Goal: Task Accomplishment & Management: Manage account settings

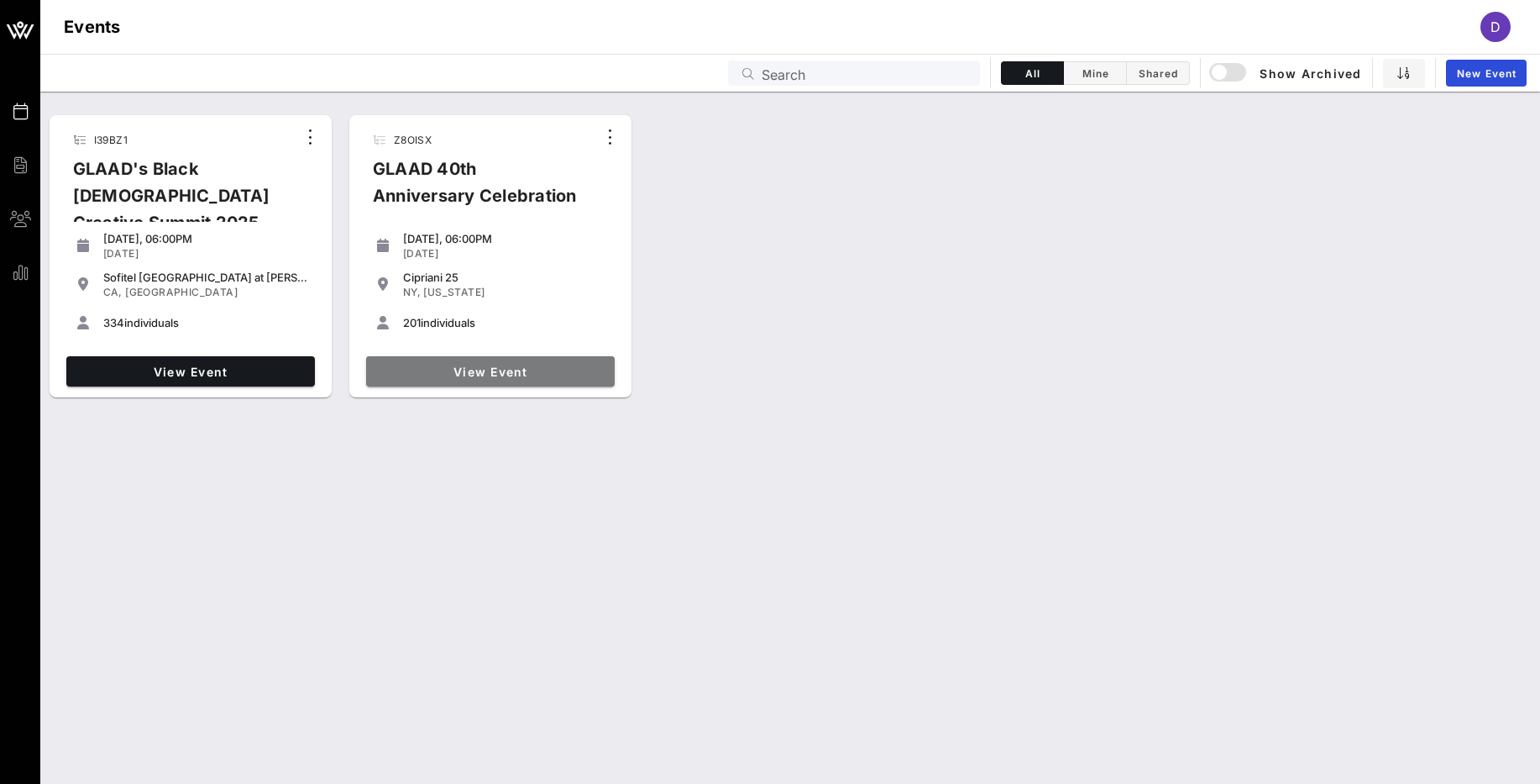
click at [480, 369] on span "View Event" at bounding box center [490, 371] width 235 height 14
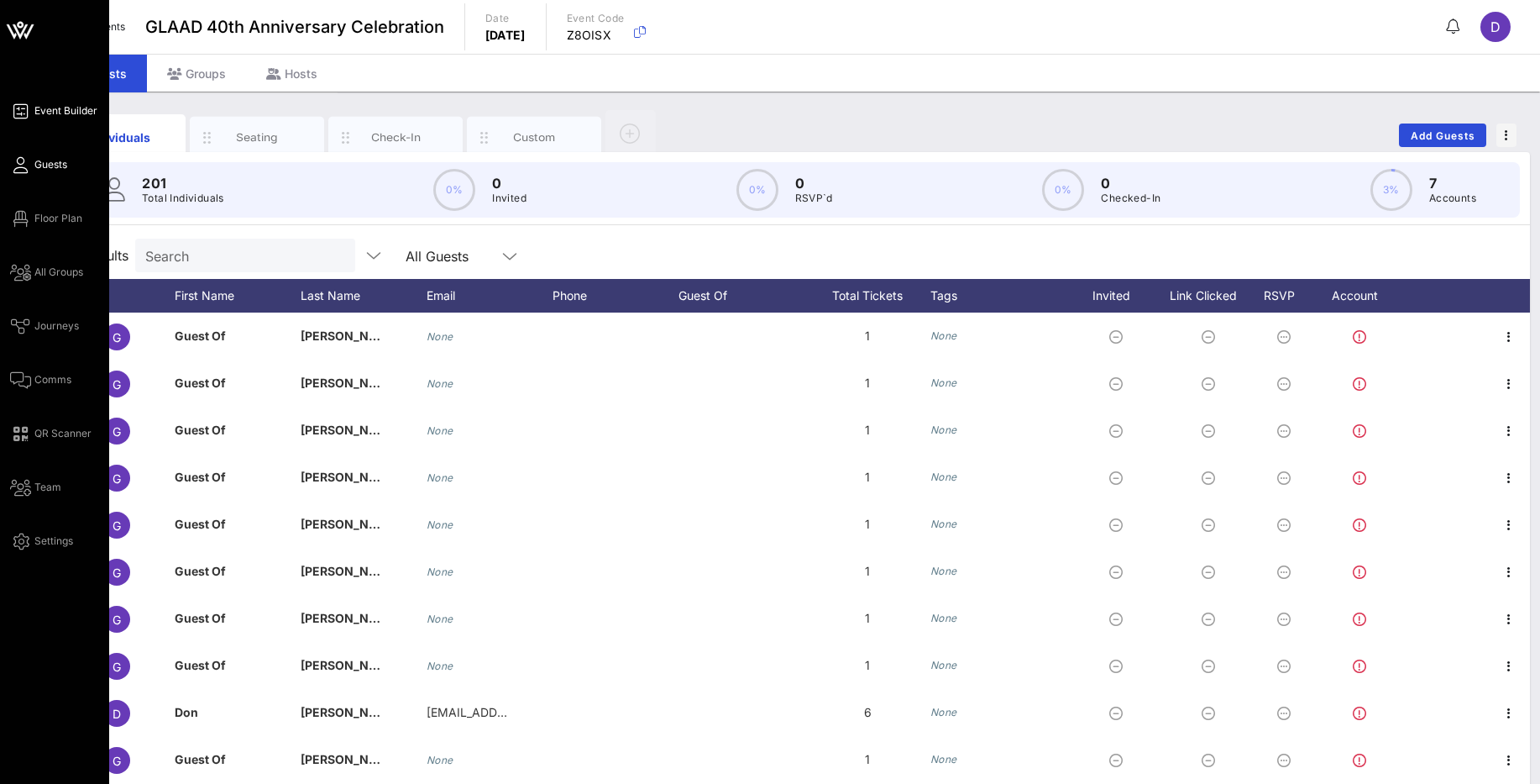
click at [51, 113] on span "Event Builder" at bounding box center [65, 110] width 63 height 15
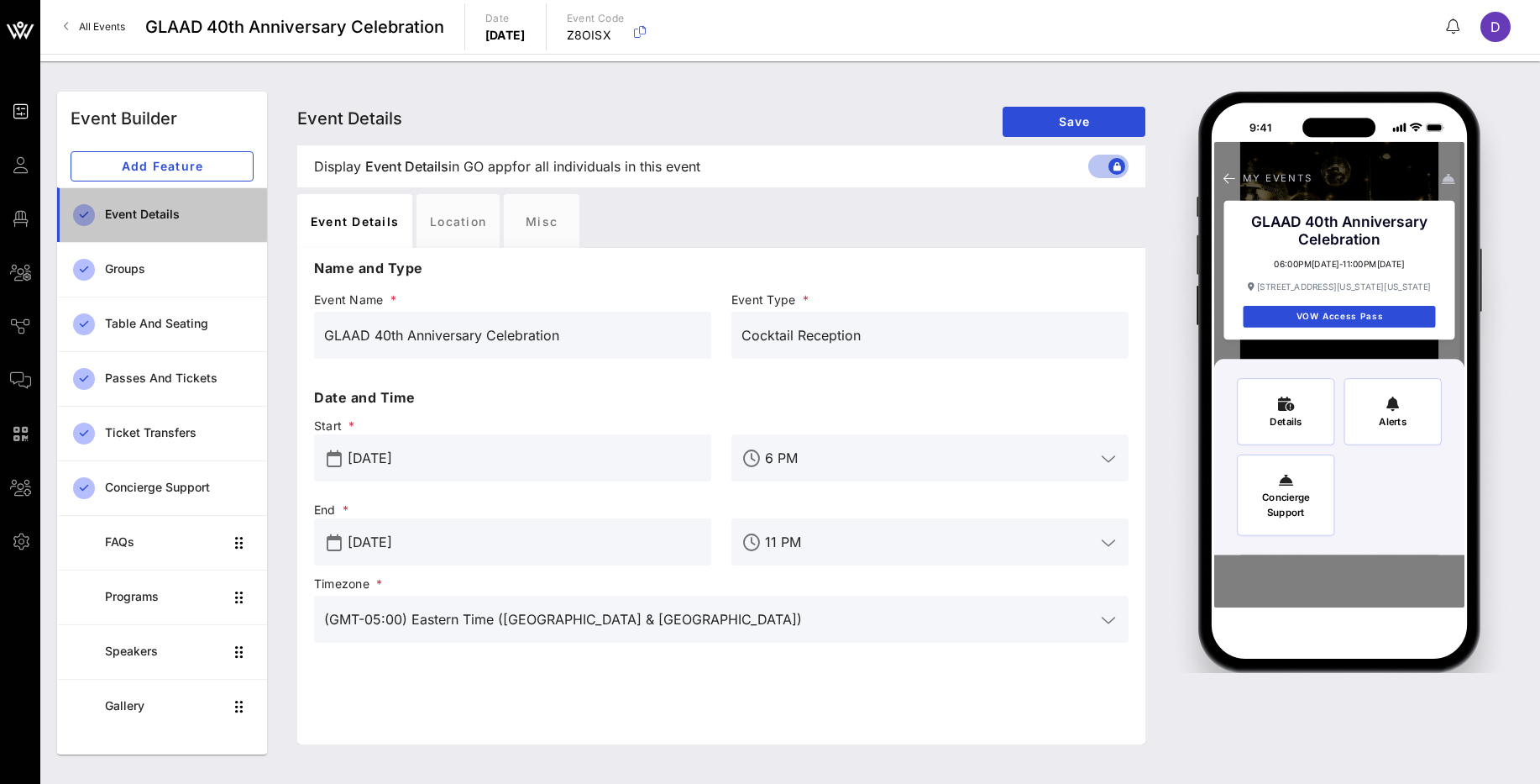
click at [176, 227] on div "Event Details" at bounding box center [179, 214] width 149 height 34
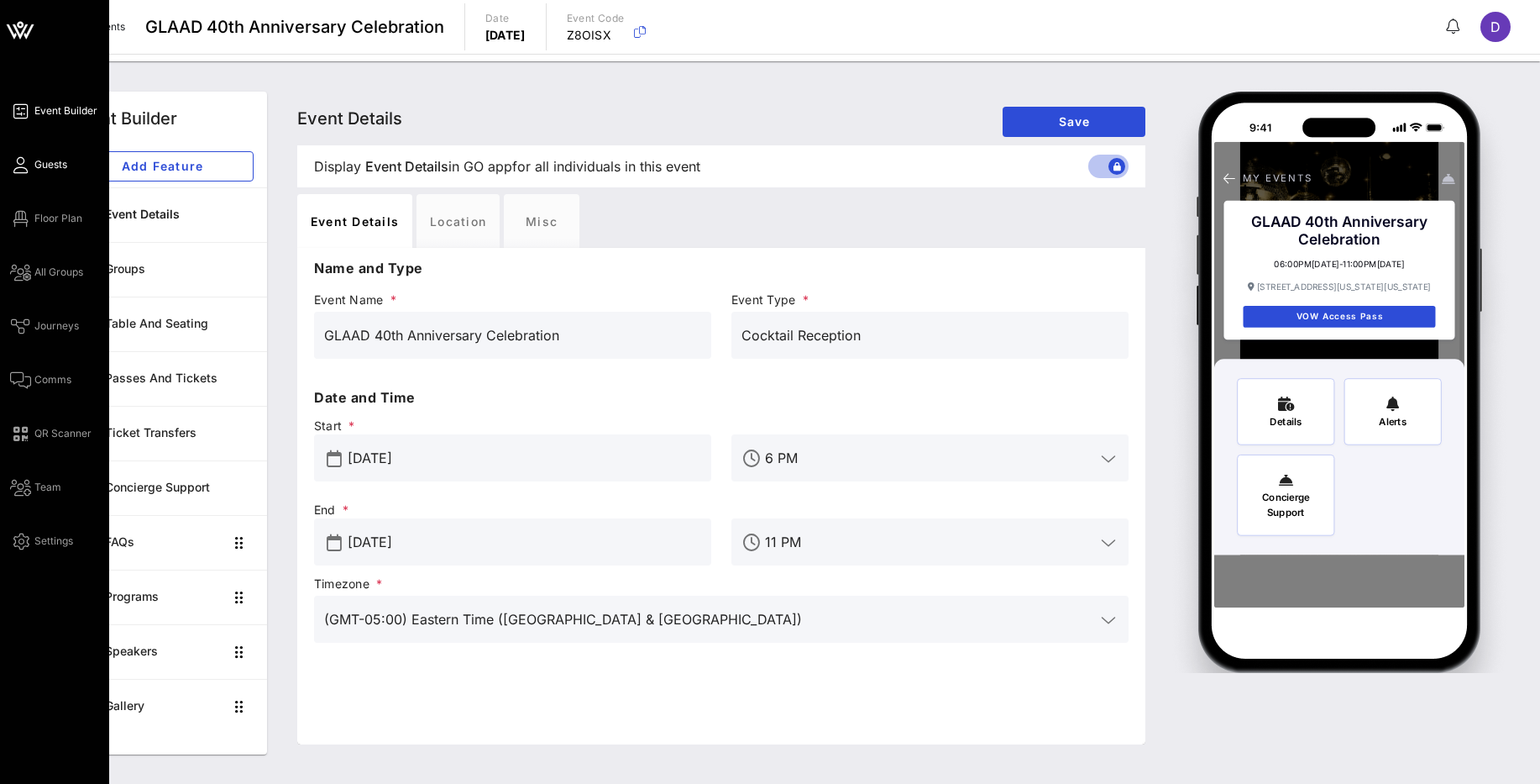
click at [33, 160] on link "Guests" at bounding box center [38, 165] width 57 height 20
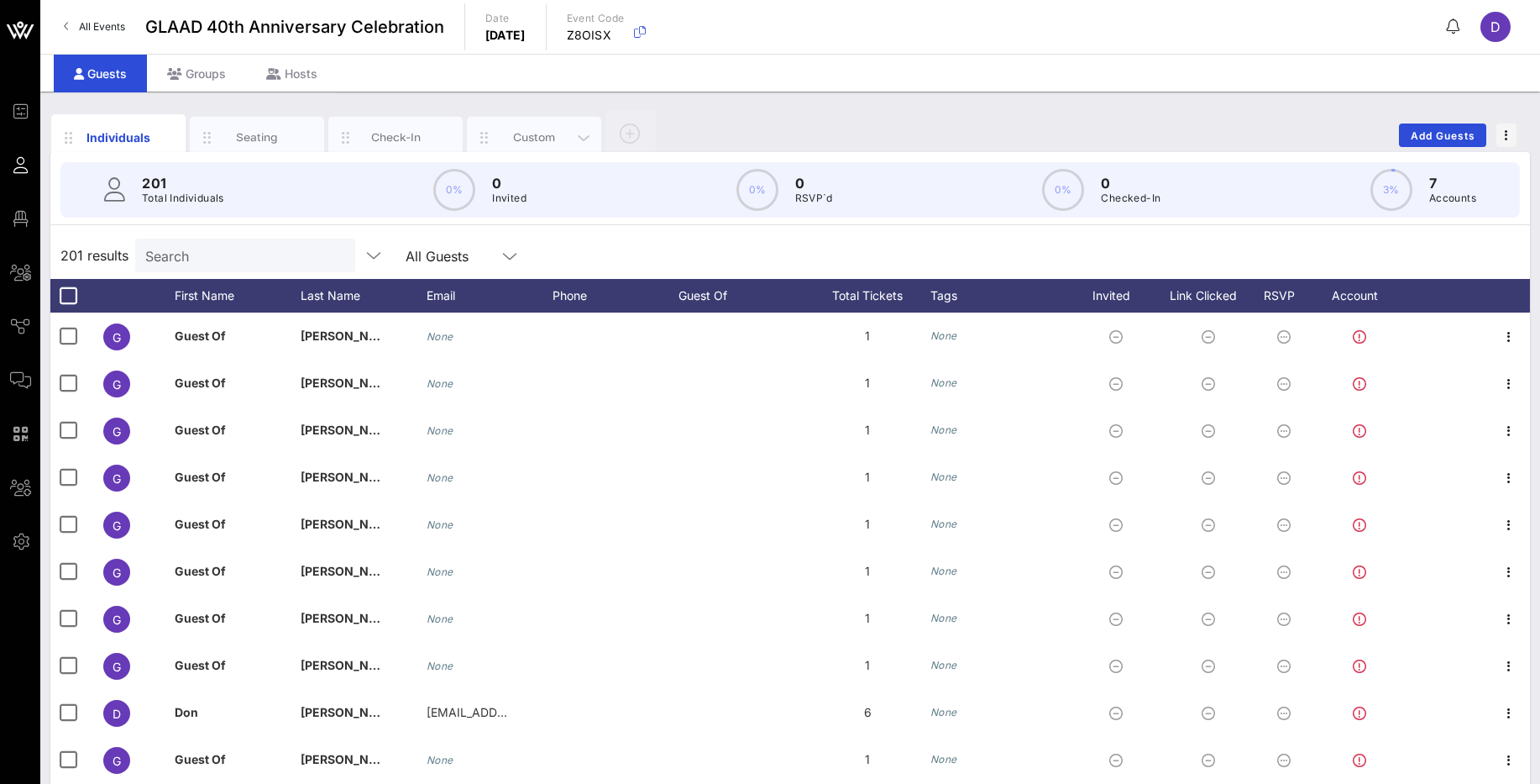
click at [538, 149] on div "Custom" at bounding box center [534, 138] width 134 height 42
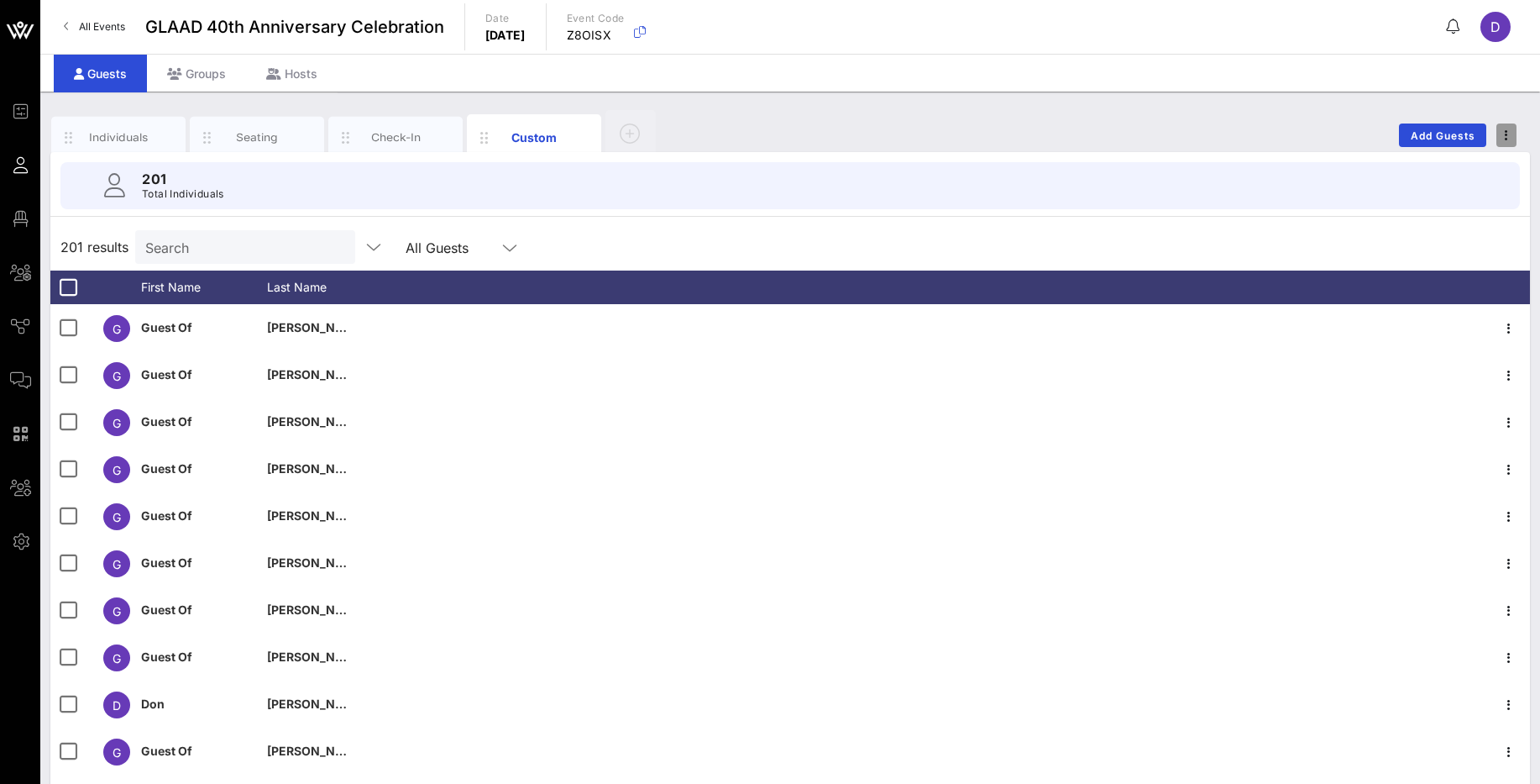
click at [1509, 137] on span "button" at bounding box center [1506, 135] width 20 height 12
click at [1082, 233] on div "201 results Search All Guests" at bounding box center [790, 246] width 1480 height 47
click at [358, 141] on div "Check-In" at bounding box center [395, 138] width 134 height 42
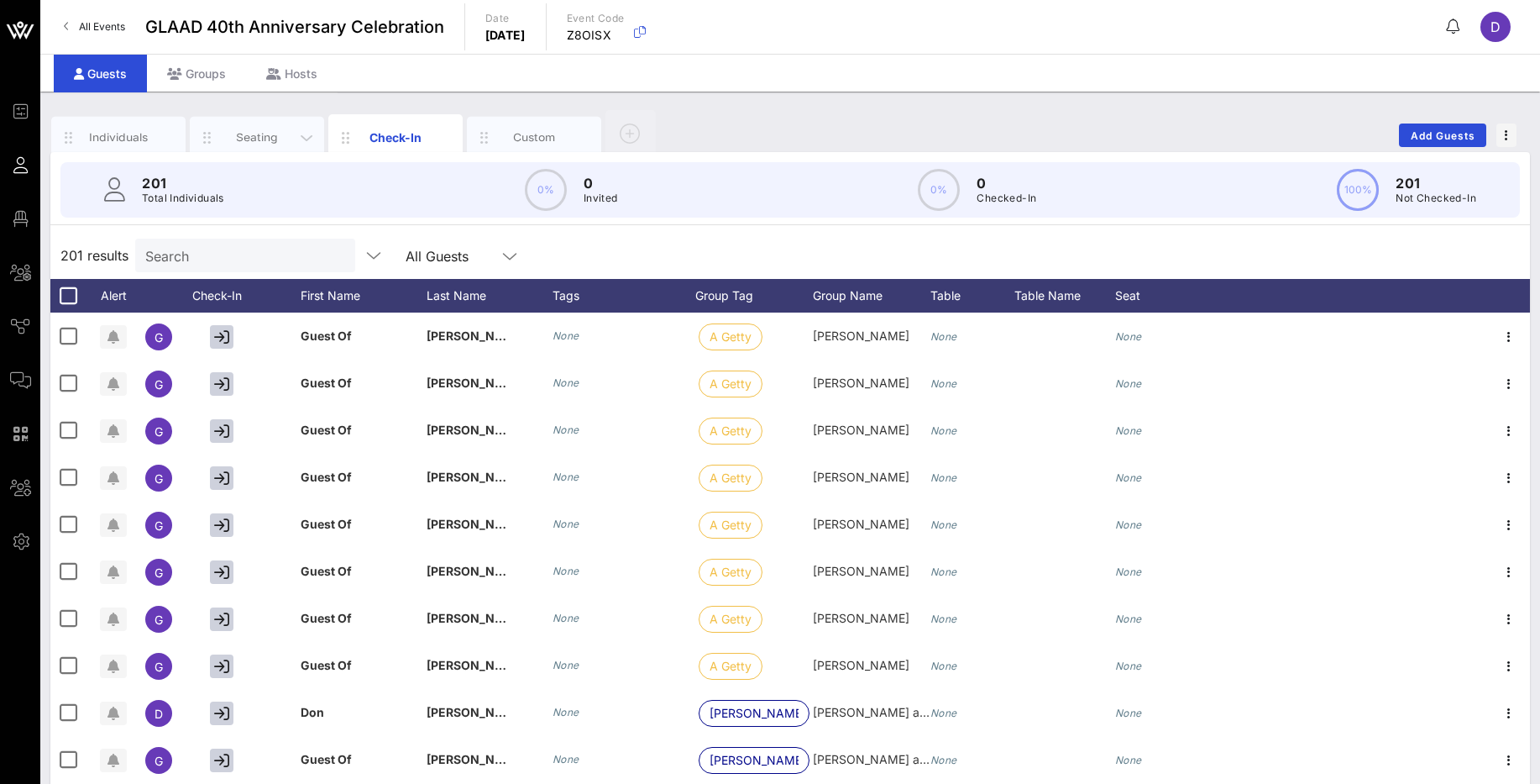
click at [241, 139] on div "Seating" at bounding box center [257, 137] width 75 height 16
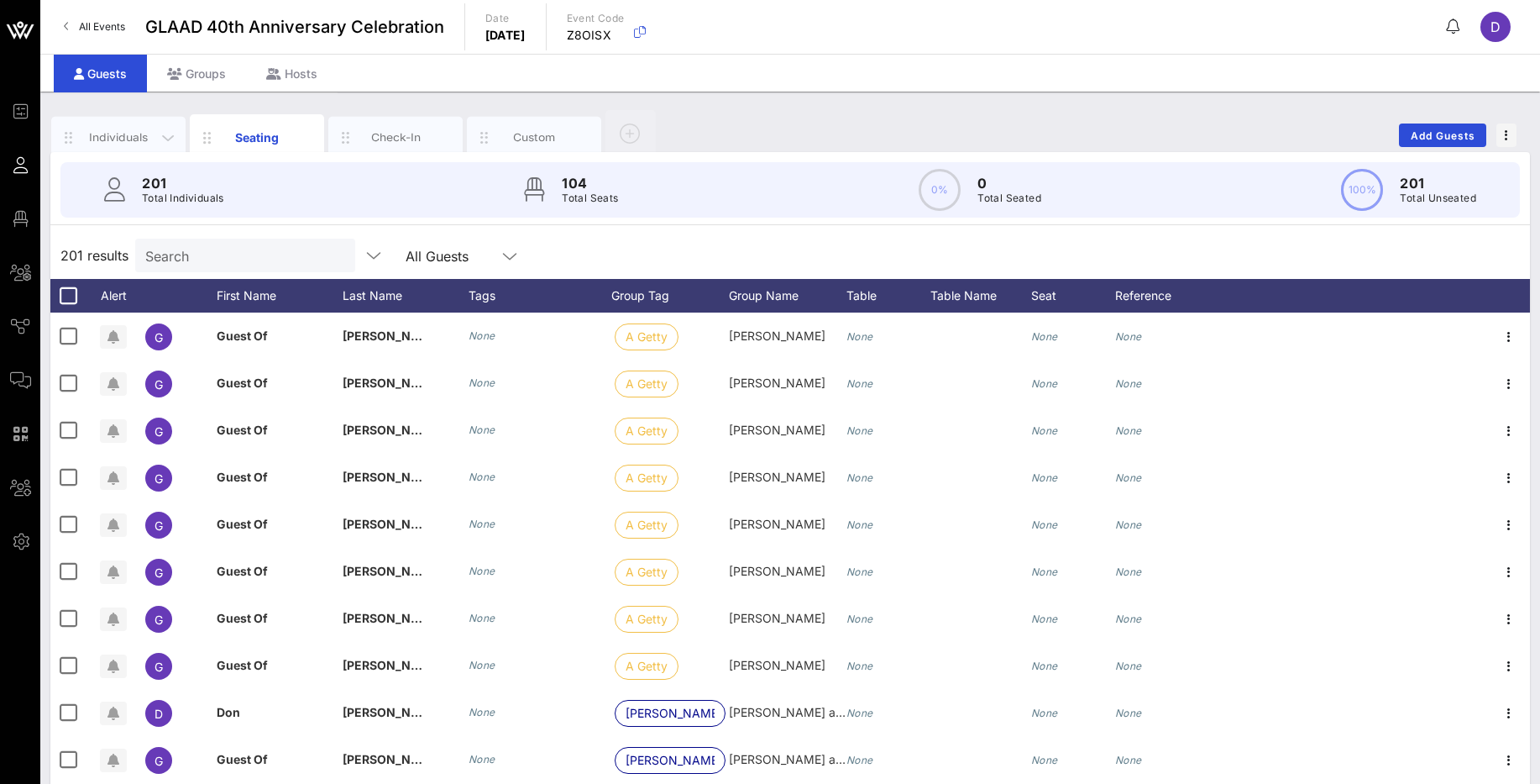
click at [132, 144] on div "Individuals" at bounding box center [118, 137] width 75 height 16
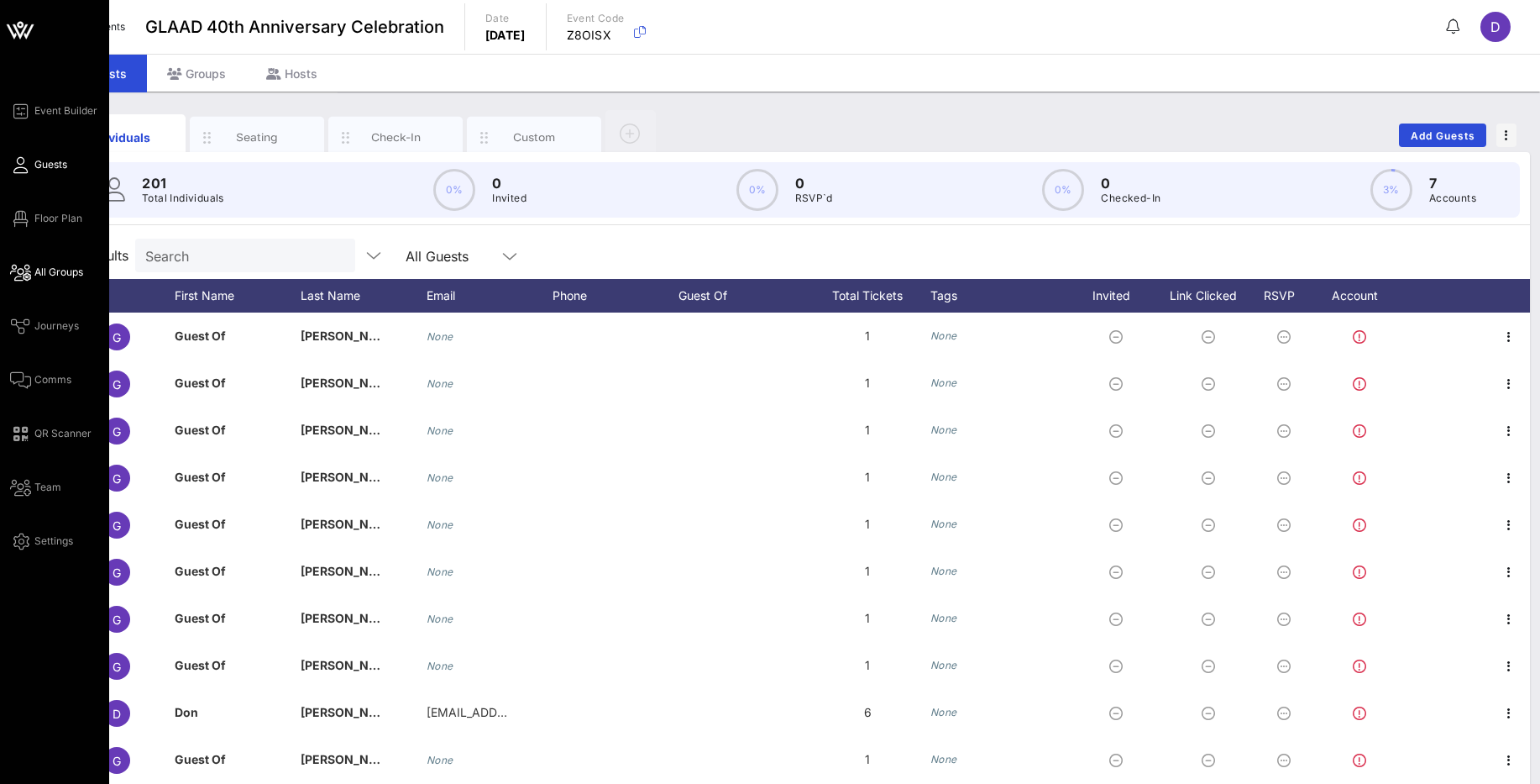
click at [63, 277] on span "All Groups" at bounding box center [58, 272] width 49 height 15
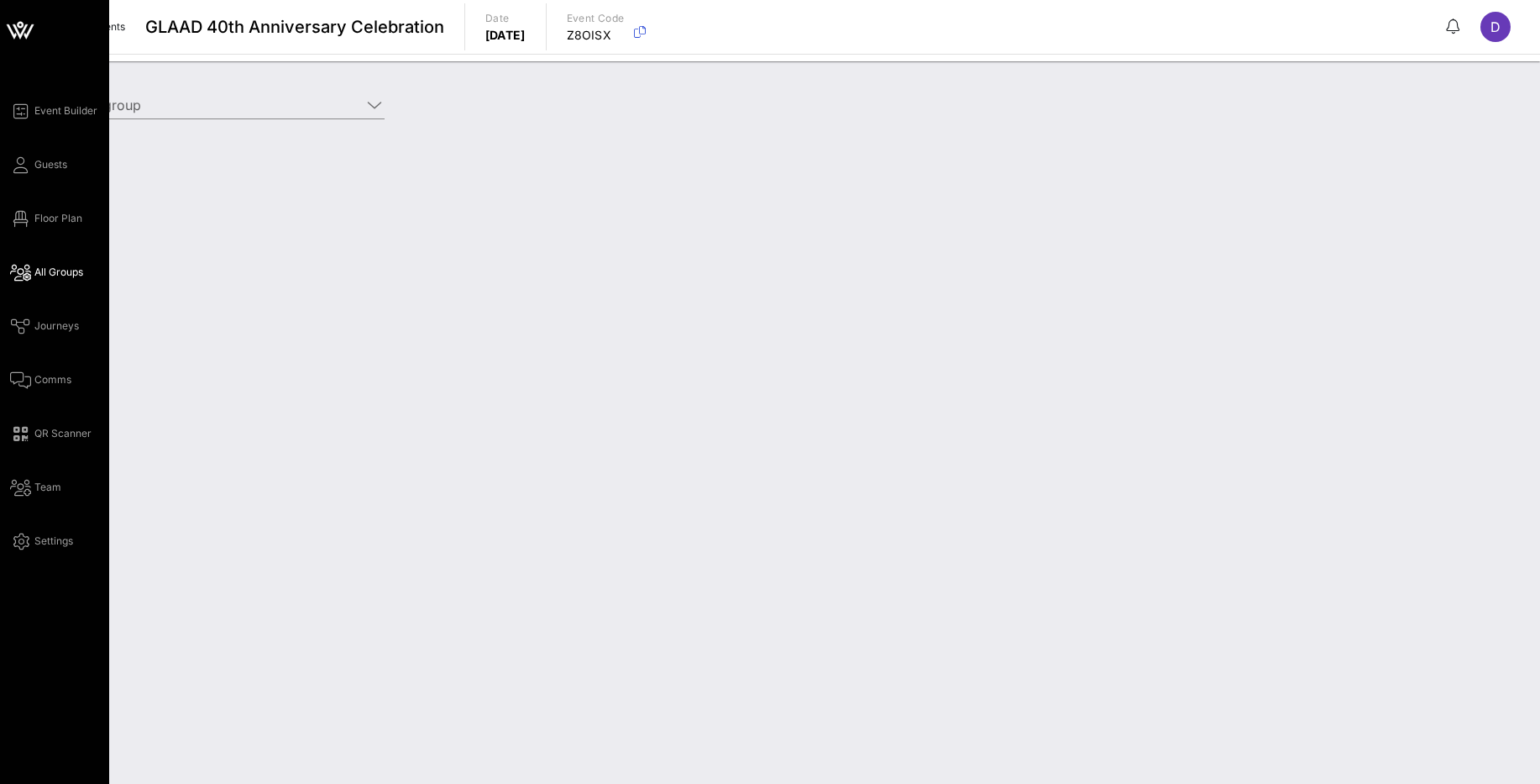
click at [57, 205] on div "Event Builder Guests Floor Plan All Groups Journeys Comms QR Scanner Team Setti…" at bounding box center [59, 326] width 99 height 450
click at [57, 213] on span "Floor Plan" at bounding box center [58, 218] width 48 height 15
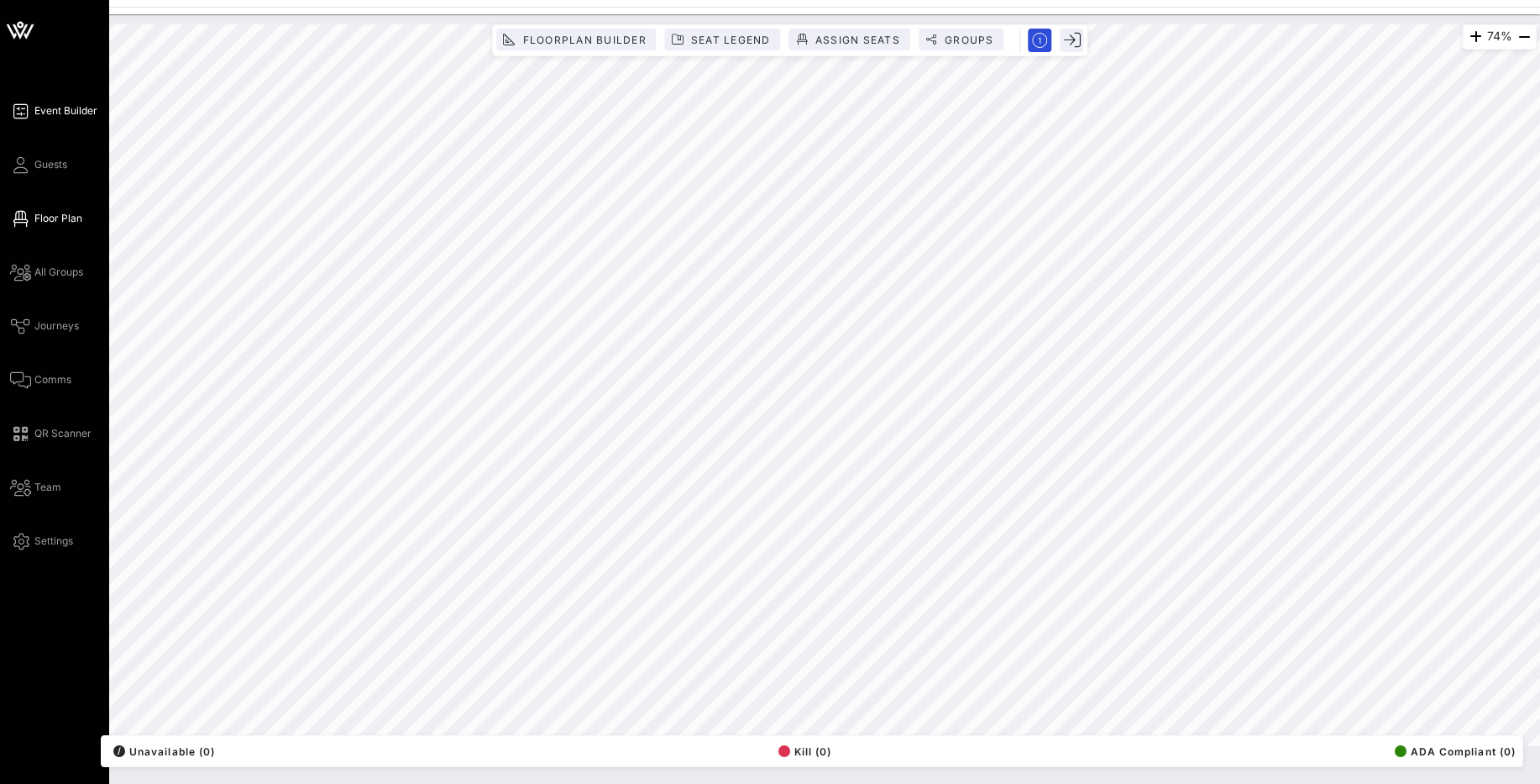
click at [63, 113] on span "Event Builder" at bounding box center [65, 110] width 63 height 15
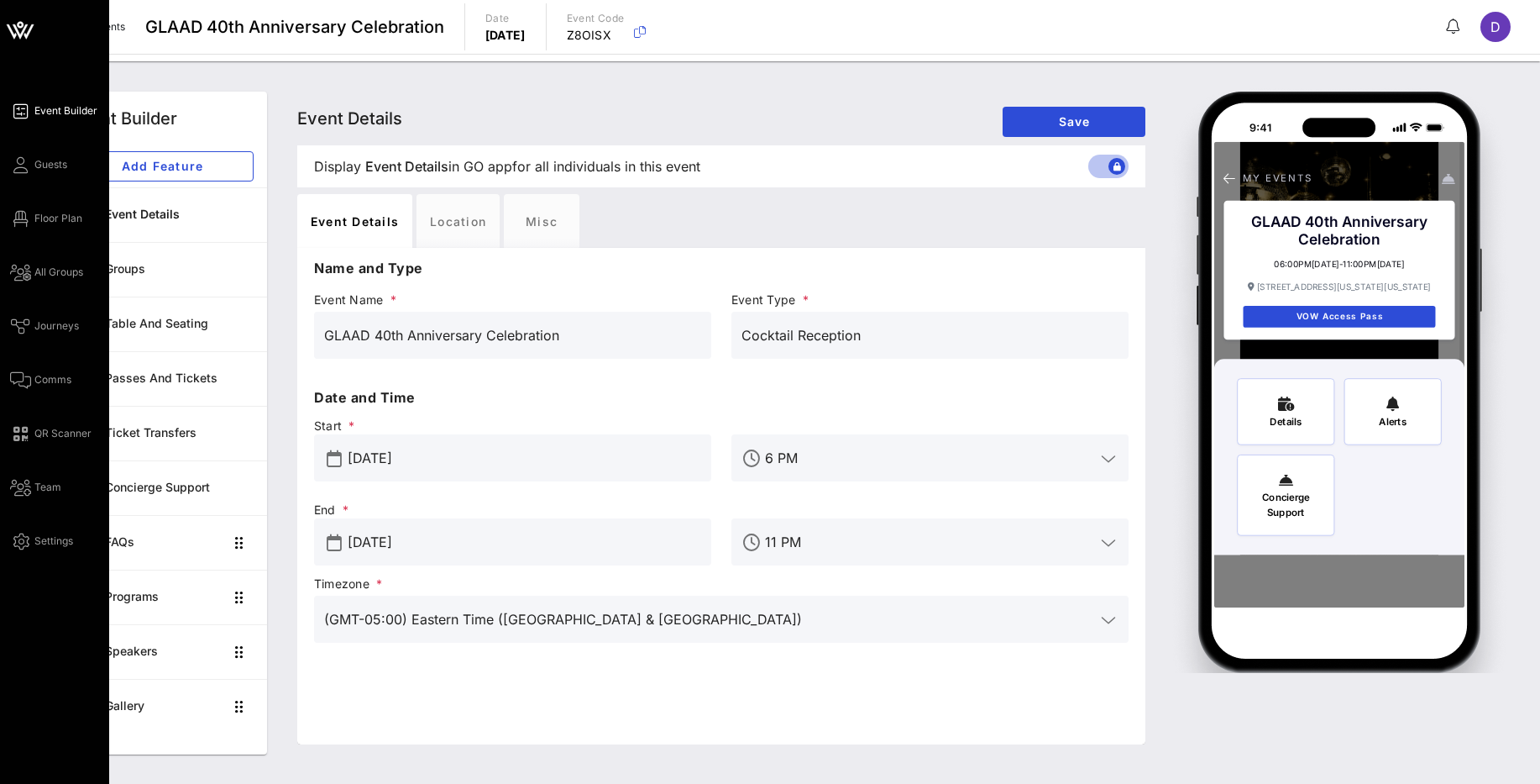
click at [16, 144] on div "Event Builder Guests Floor Plan All Groups Journeys Comms QR Scanner Team Setti…" at bounding box center [59, 326] width 99 height 450
click at [27, 182] on div "Event Builder Guests Floor Plan All Groups Journeys Comms QR Scanner Team Setti…" at bounding box center [59, 326] width 99 height 450
click at [29, 170] on link "Guests" at bounding box center [38, 165] width 57 height 20
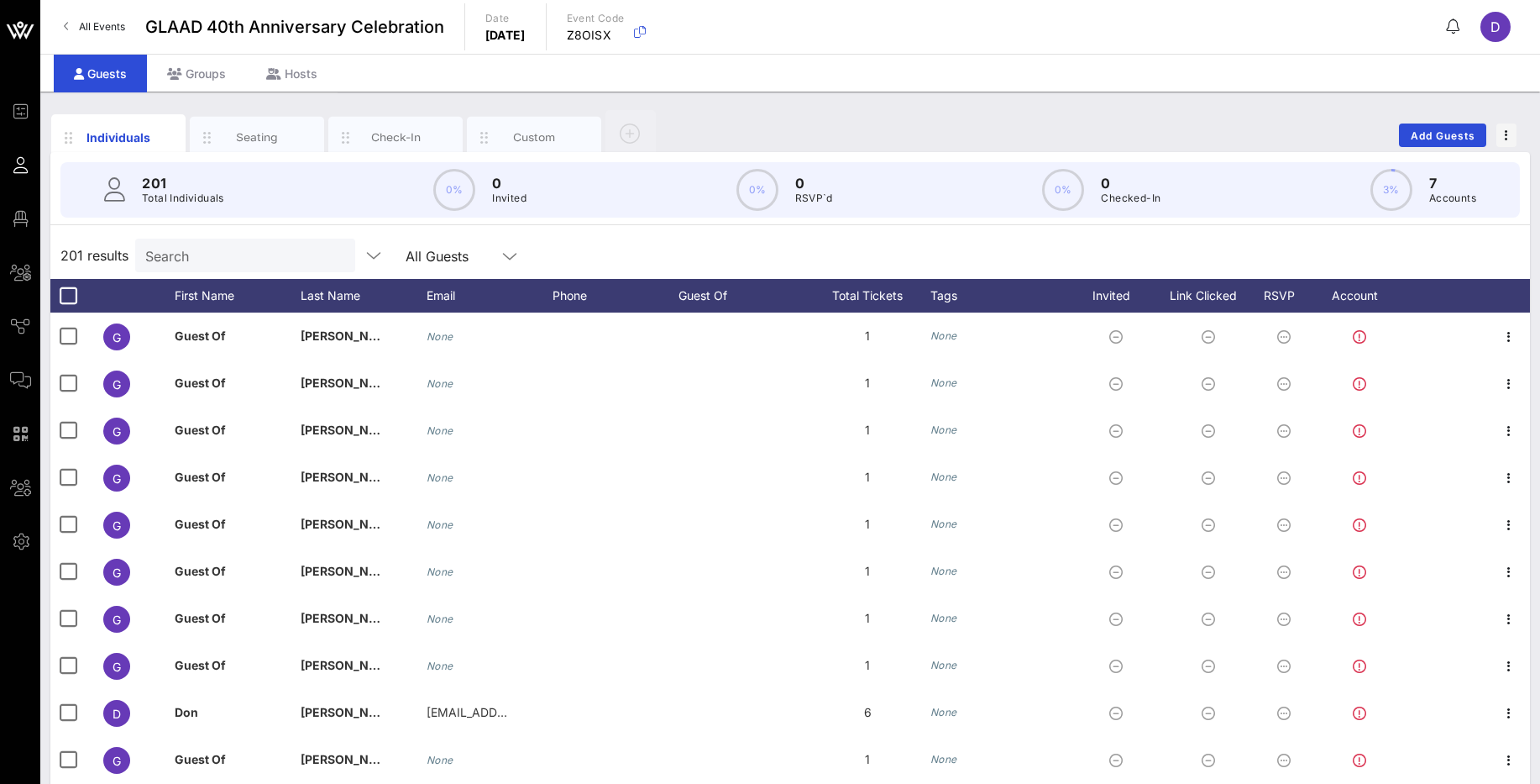
click at [502, 257] on icon at bounding box center [509, 256] width 15 height 20
click at [553, 254] on div "201 results Search All Guests" at bounding box center [790, 255] width 1480 height 47
click at [1506, 141] on button "button" at bounding box center [1506, 135] width 20 height 24
click at [1506, 132] on icon "button" at bounding box center [1506, 135] width 3 height 12
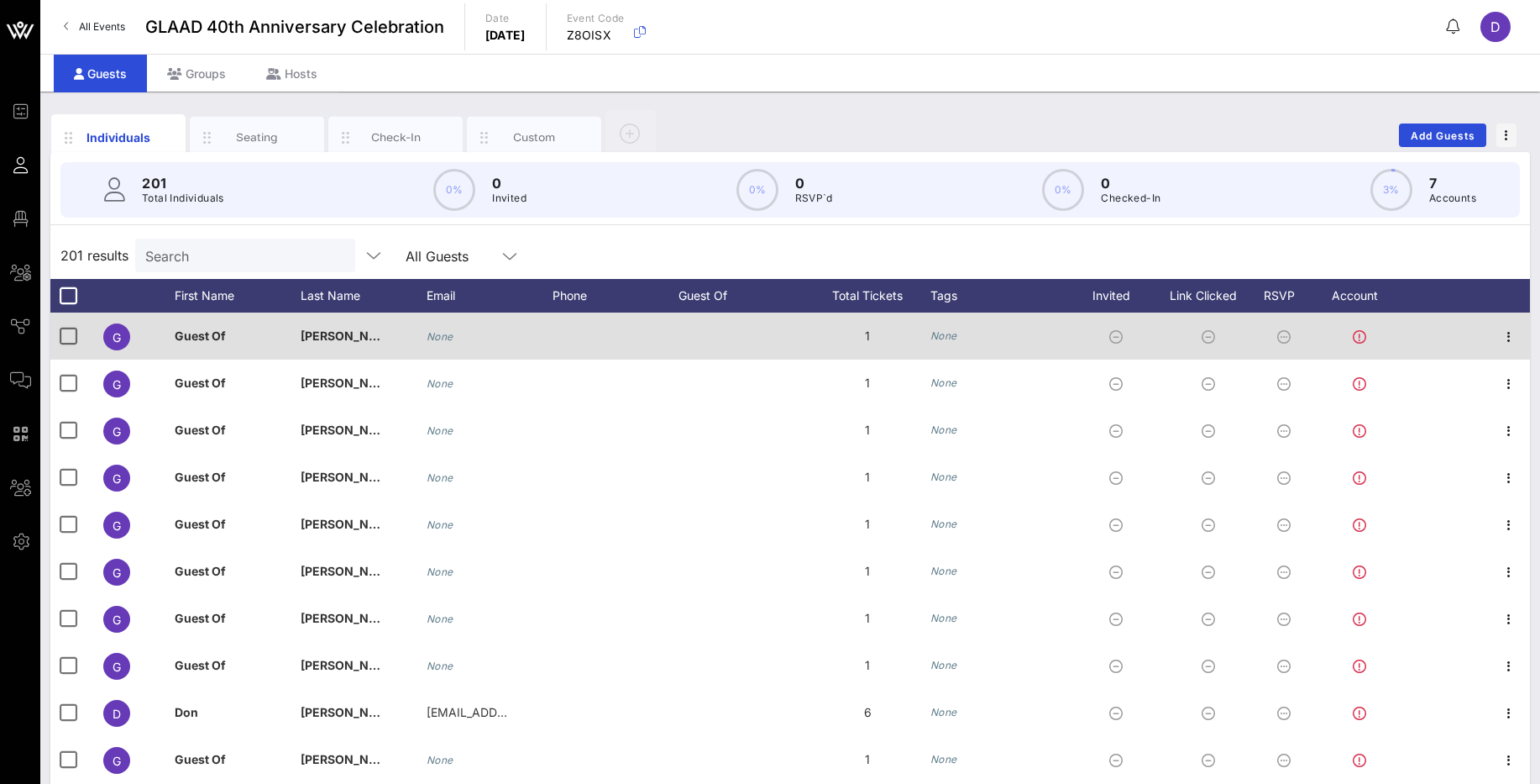
click at [1497, 349] on div at bounding box center [1509, 335] width 42 height 47
click at [1499, 338] on icon "button" at bounding box center [1509, 337] width 20 height 20
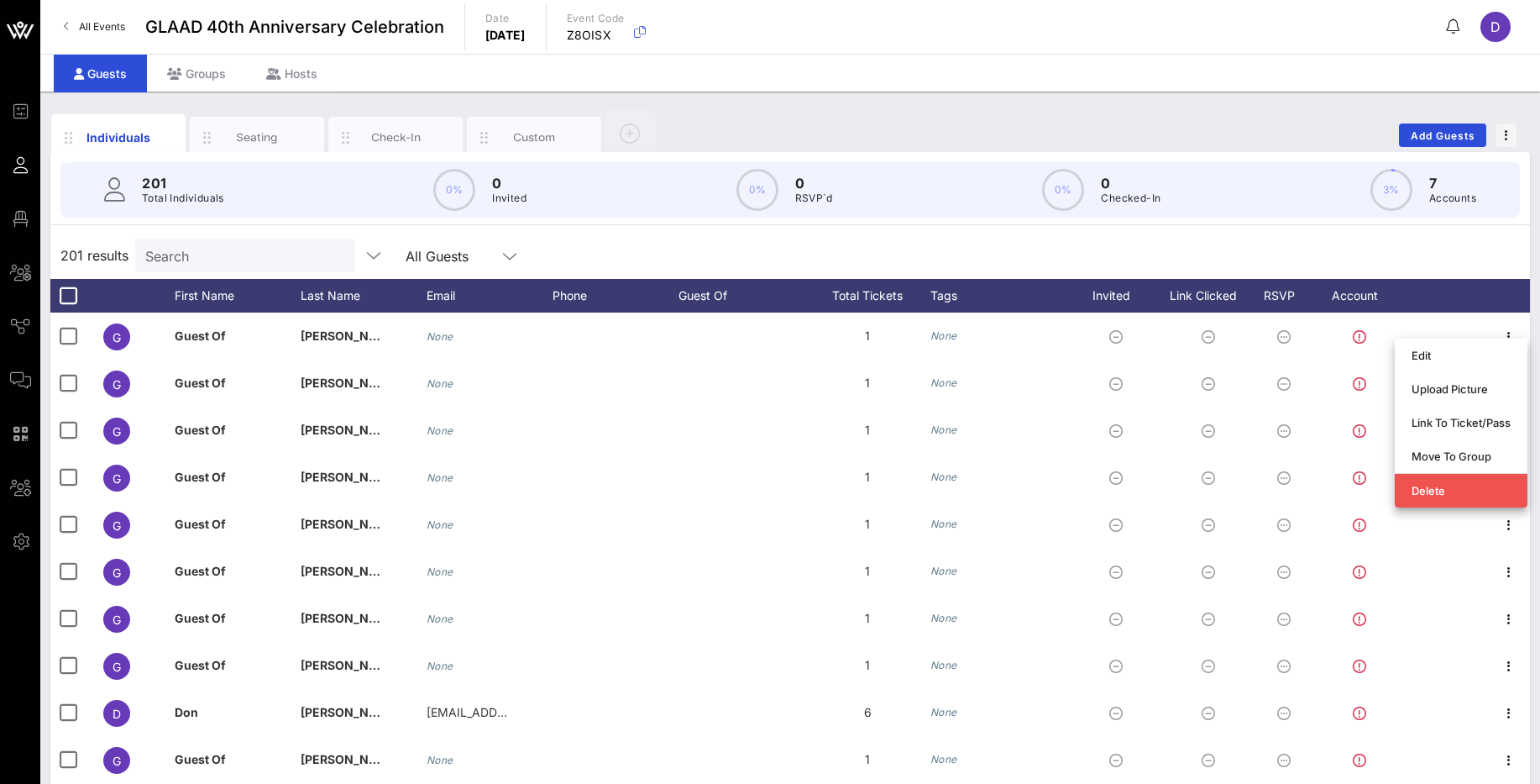
click at [862, 281] on div "Total Tickets" at bounding box center [868, 296] width 126 height 34
click at [679, 304] on div "Guest Of" at bounding box center [742, 296] width 126 height 34
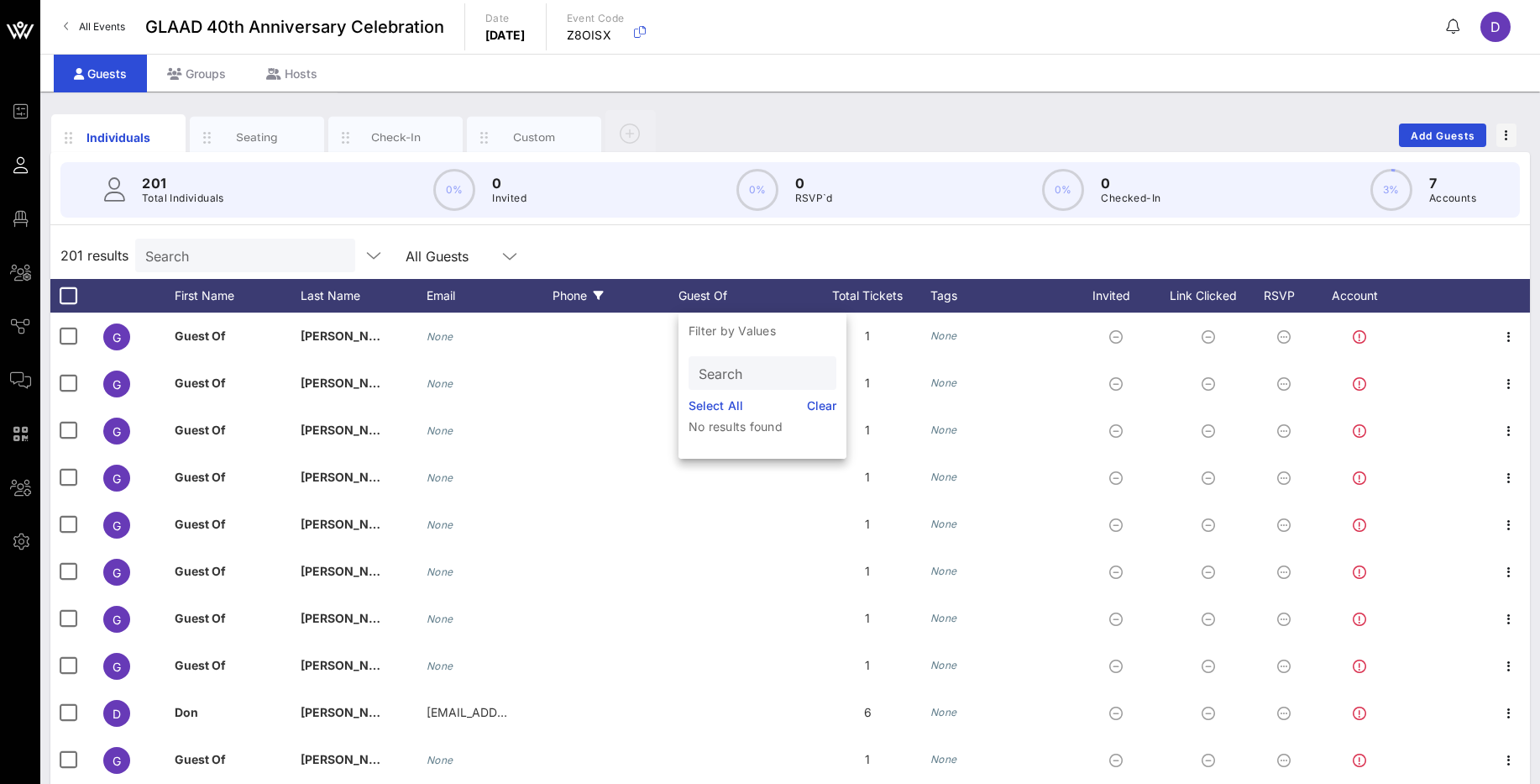
click at [555, 293] on div "Phone" at bounding box center [616, 296] width 126 height 34
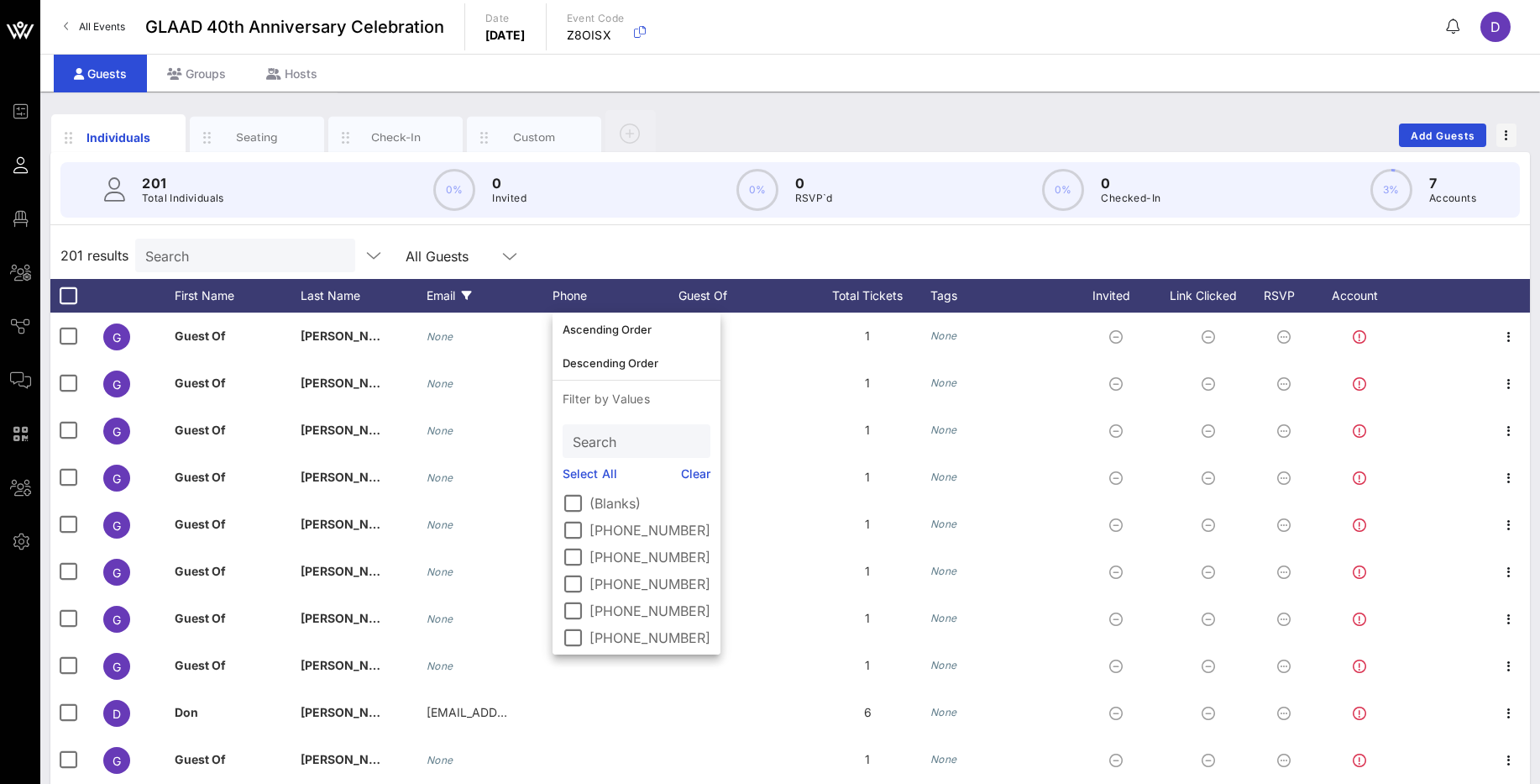
click at [450, 302] on div "Email" at bounding box center [490, 296] width 126 height 34
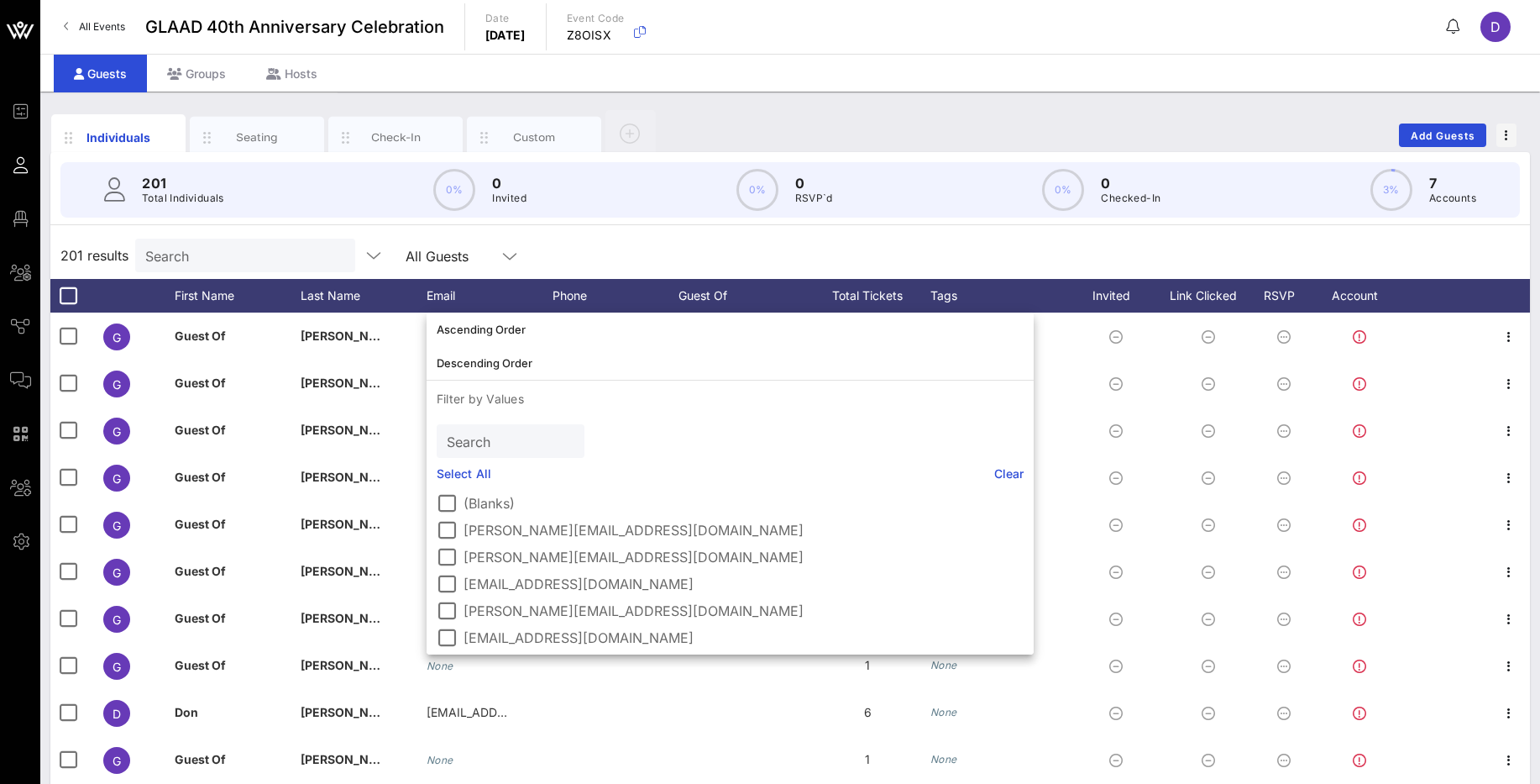
click at [573, 244] on div "201 results Search All Guests" at bounding box center [790, 255] width 1480 height 47
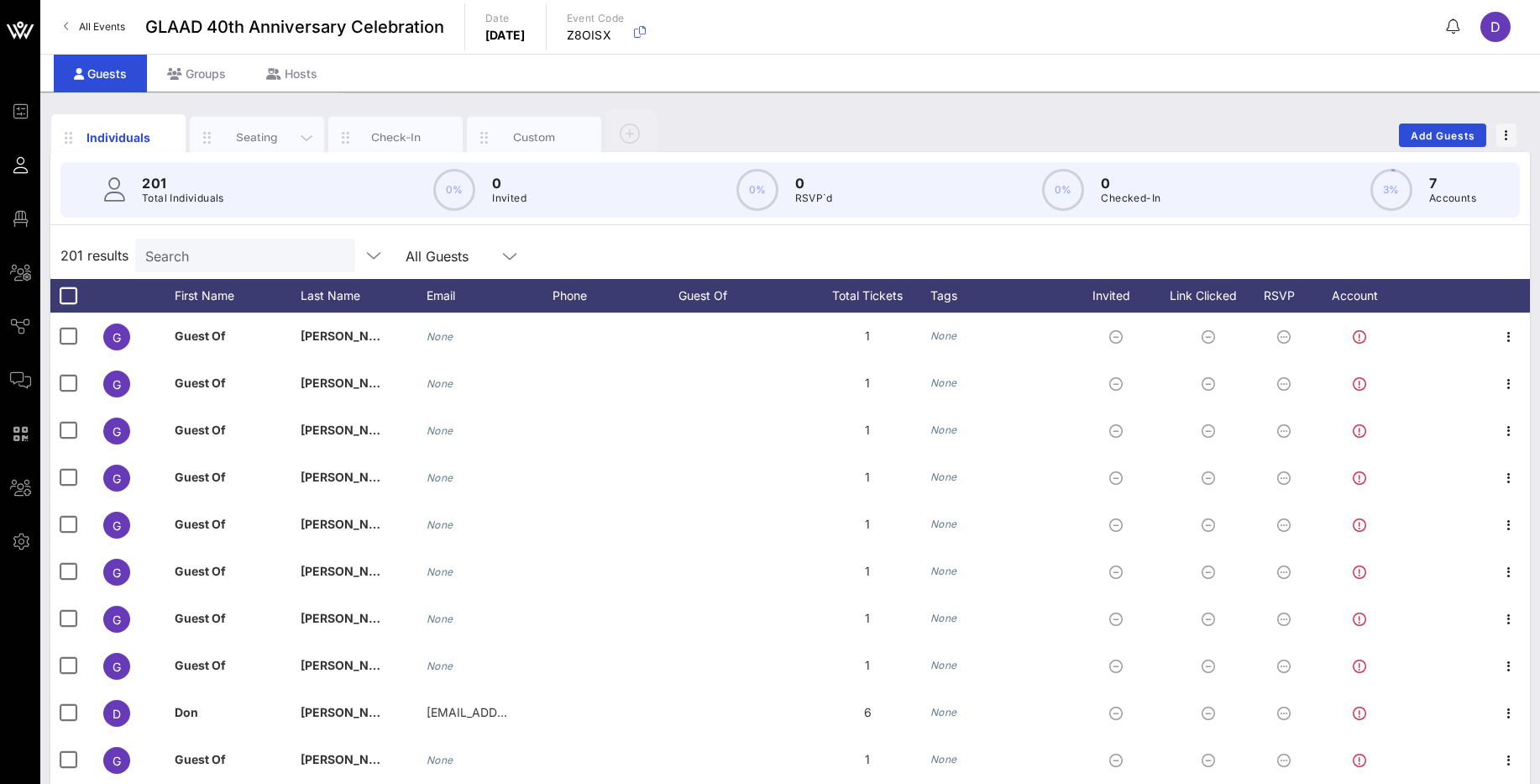
click at [244, 141] on div "Seating" at bounding box center [257, 137] width 75 height 16
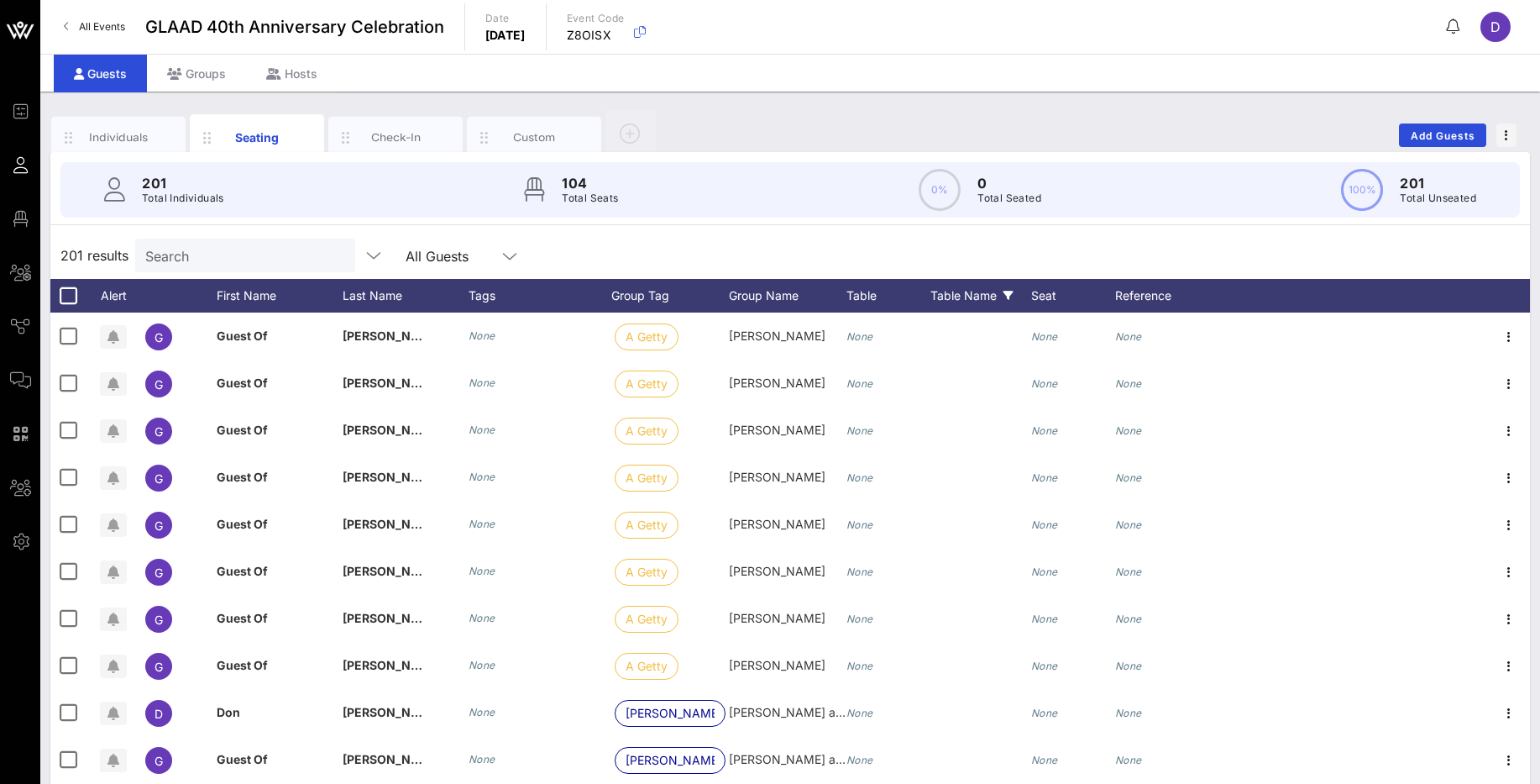
click at [960, 289] on div "Table Name" at bounding box center [980, 296] width 101 height 34
click at [977, 404] on link "Select All" at bounding box center [968, 405] width 55 height 18
click at [975, 334] on p "Filter by Values" at bounding box center [1014, 330] width 168 height 37
click at [1034, 296] on div "Seat" at bounding box center [1073, 296] width 84 height 34
click at [1151, 291] on div "Reference" at bounding box center [1165, 296] width 101 height 34
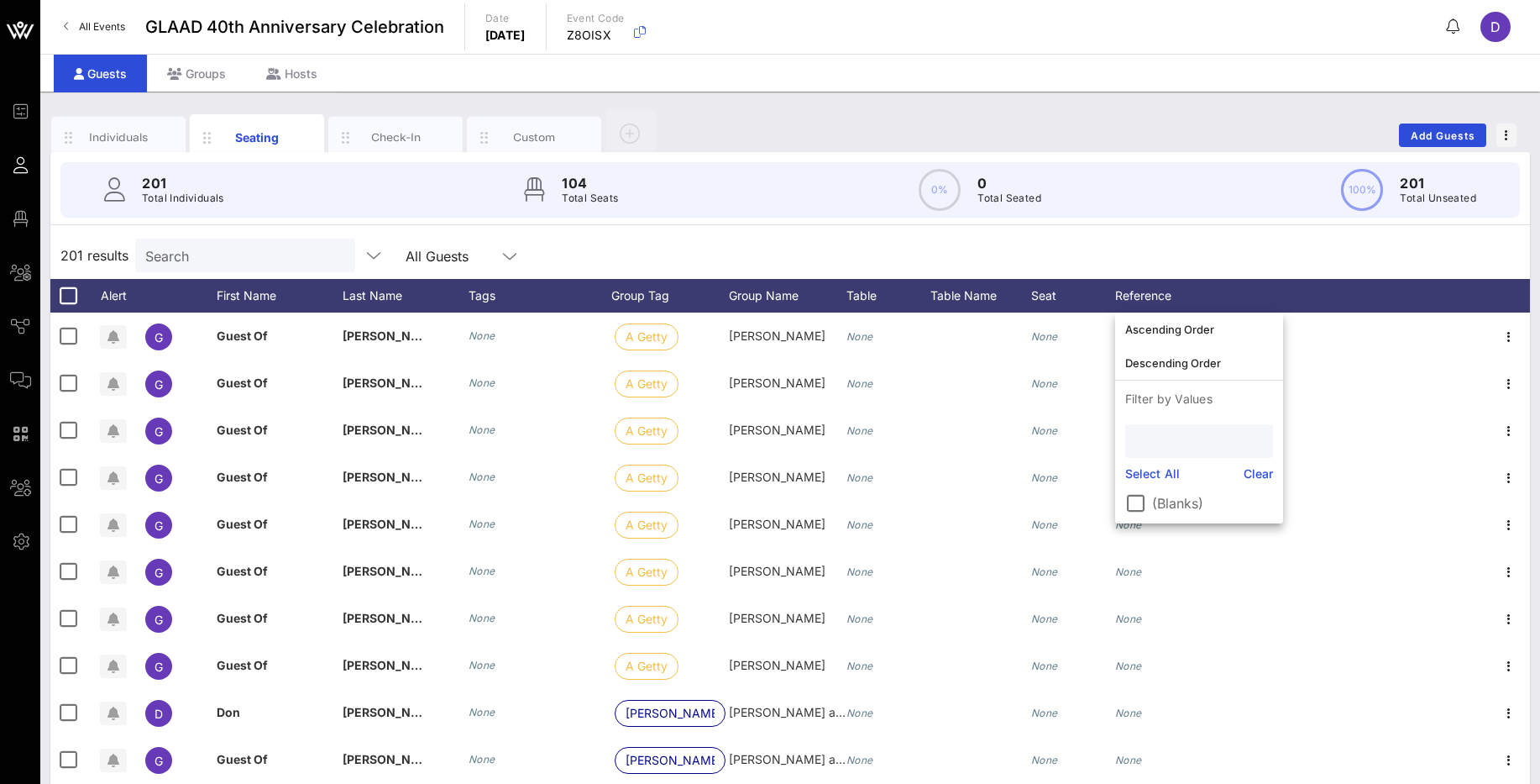
click at [1170, 446] on input "text" at bounding box center [1197, 441] width 124 height 22
click at [1190, 394] on p "Filter by Values" at bounding box center [1199, 398] width 168 height 37
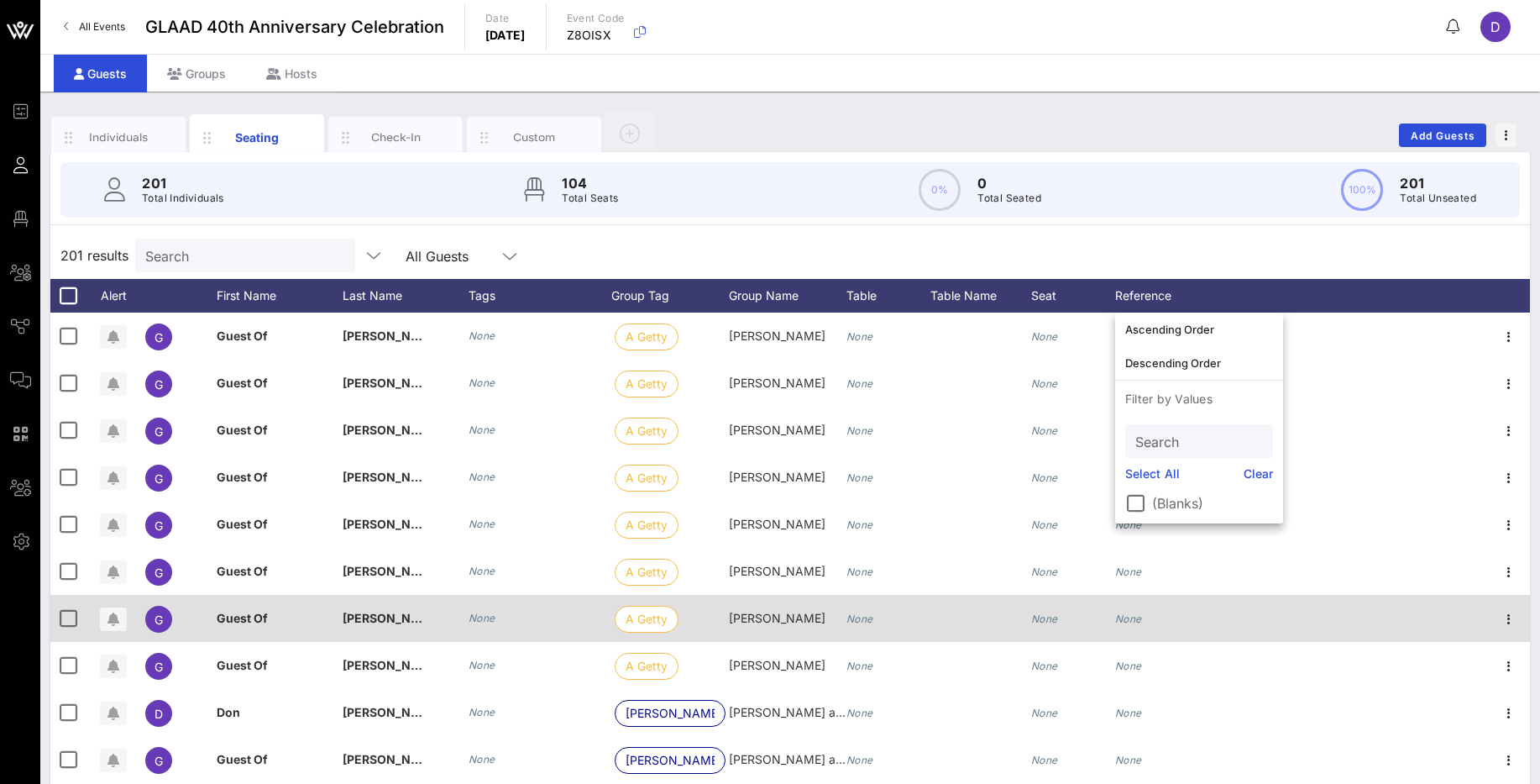
click at [1156, 600] on div "None" at bounding box center [1165, 628] width 101 height 66
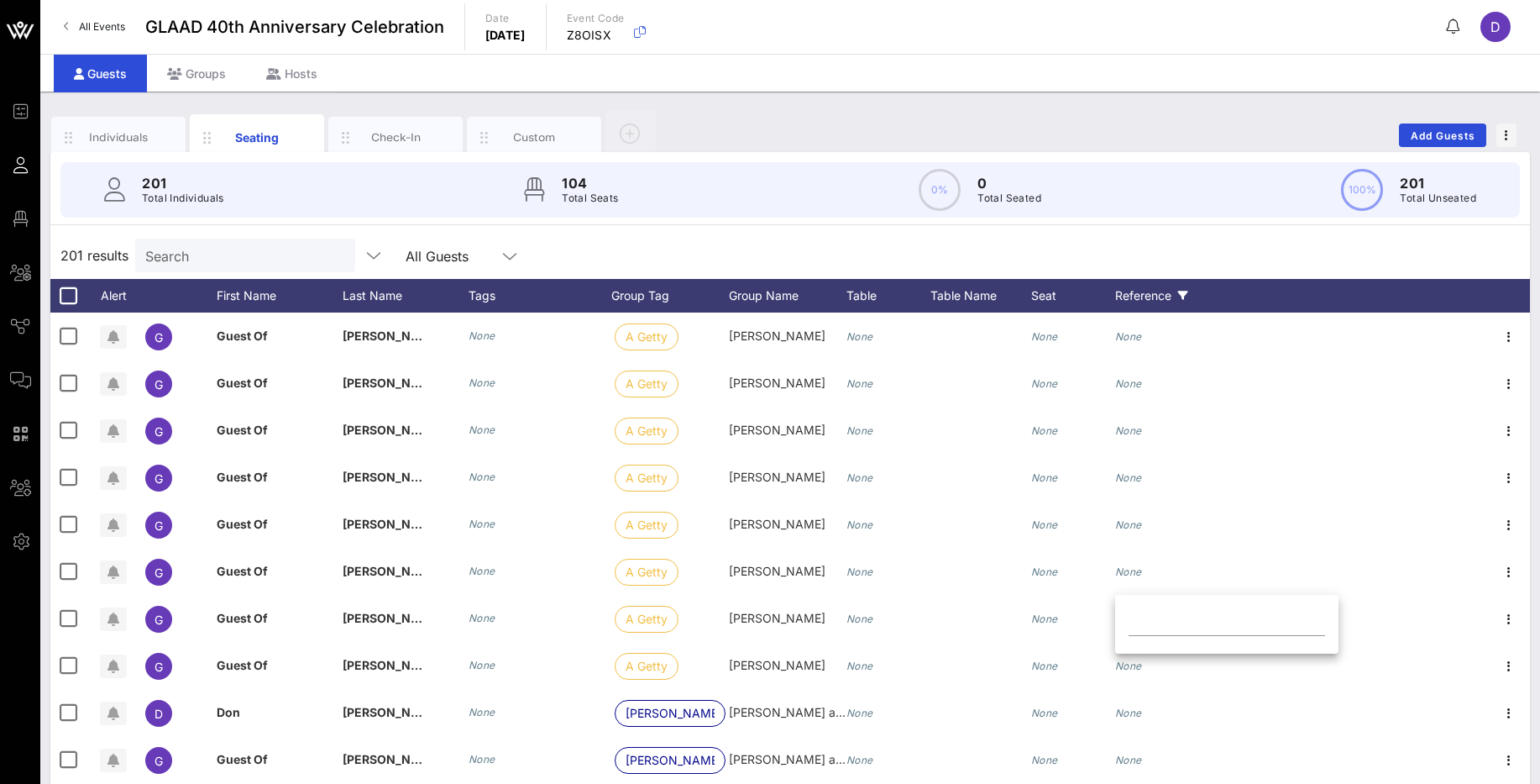
click at [1144, 299] on div "Reference" at bounding box center [1165, 296] width 101 height 34
click at [1146, 248] on div "201 results Search All Guests" at bounding box center [790, 255] width 1480 height 47
click at [1038, 292] on div "Seat" at bounding box center [1073, 296] width 84 height 34
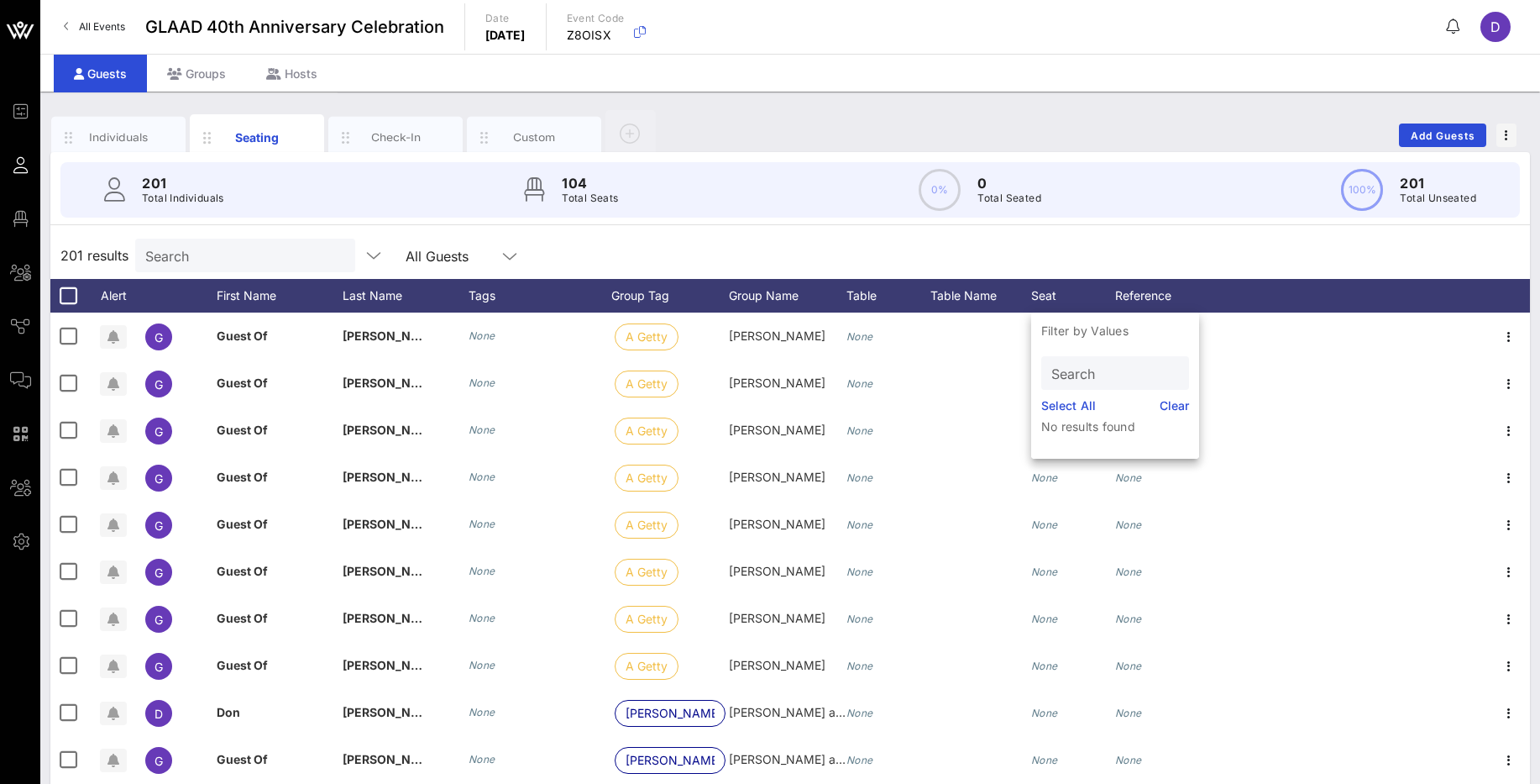
click at [1020, 251] on div "201 results Search All Guests" at bounding box center [790, 255] width 1480 height 47
click at [488, 294] on div "Tags" at bounding box center [540, 296] width 143 height 34
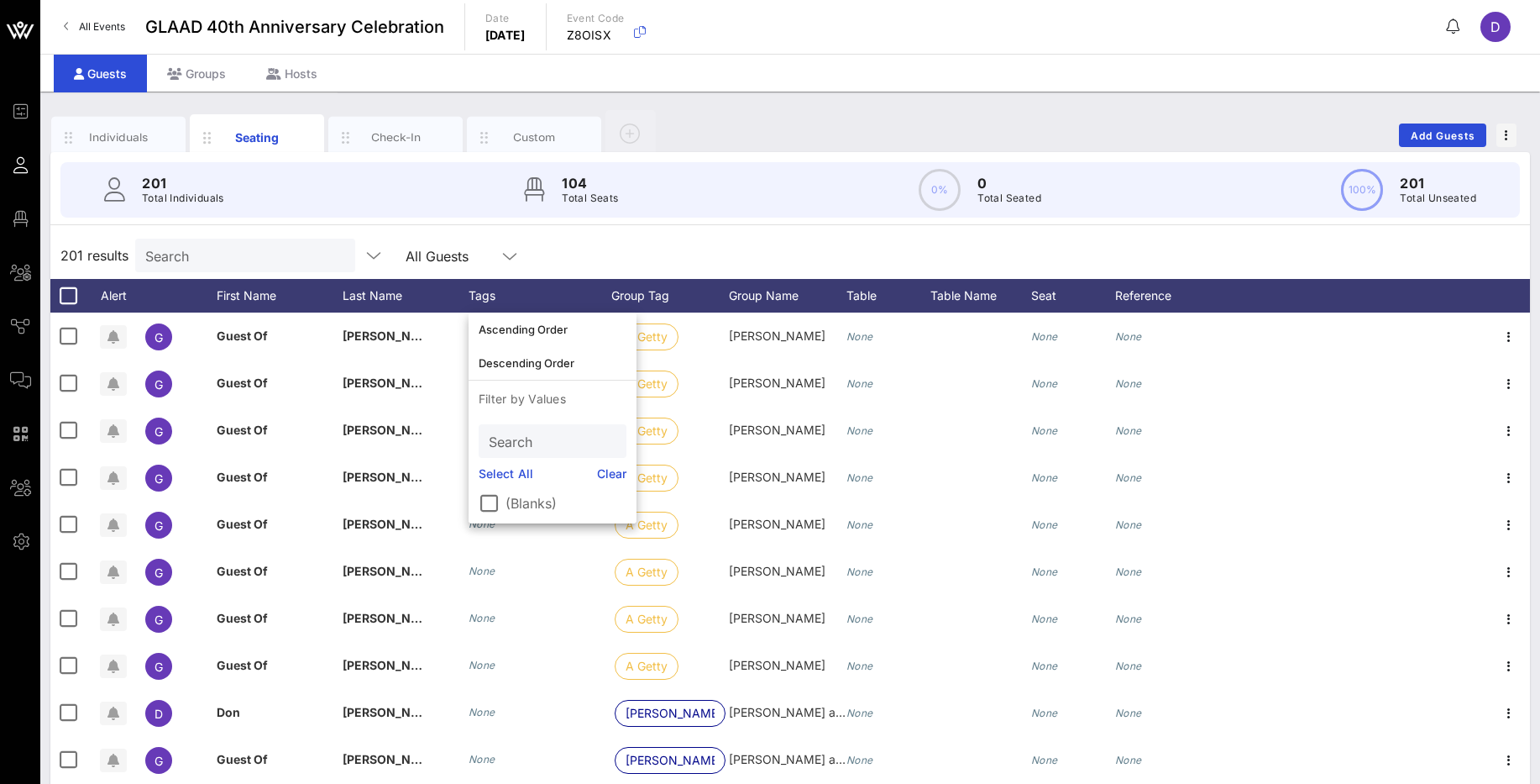
scroll to position [28, 0]
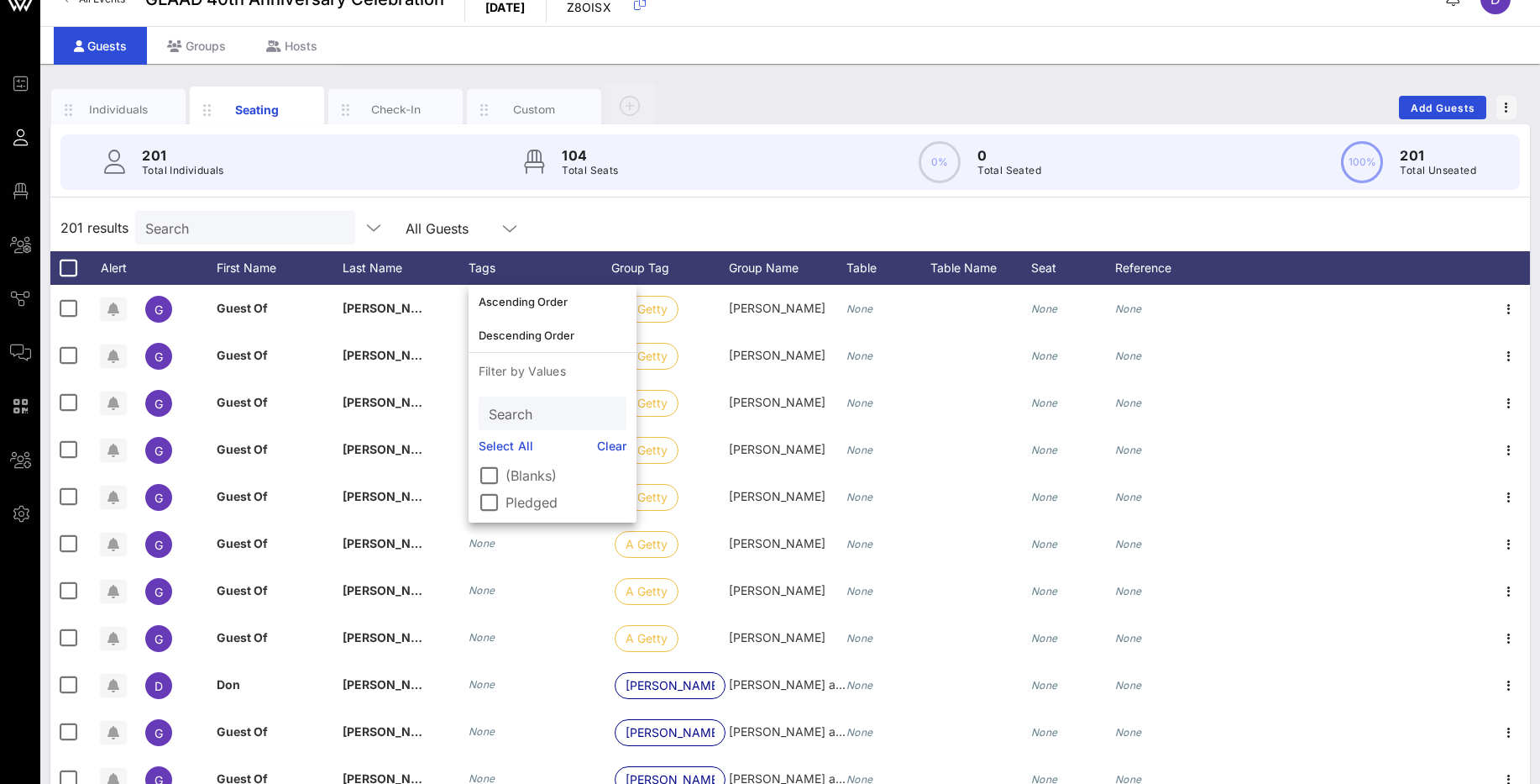
click at [411, 180] on div "201 Total Individuals 104 Total Seats 0% 0 Total Seated 100% 201 Total Unseated" at bounding box center [790, 161] width 1460 height 55
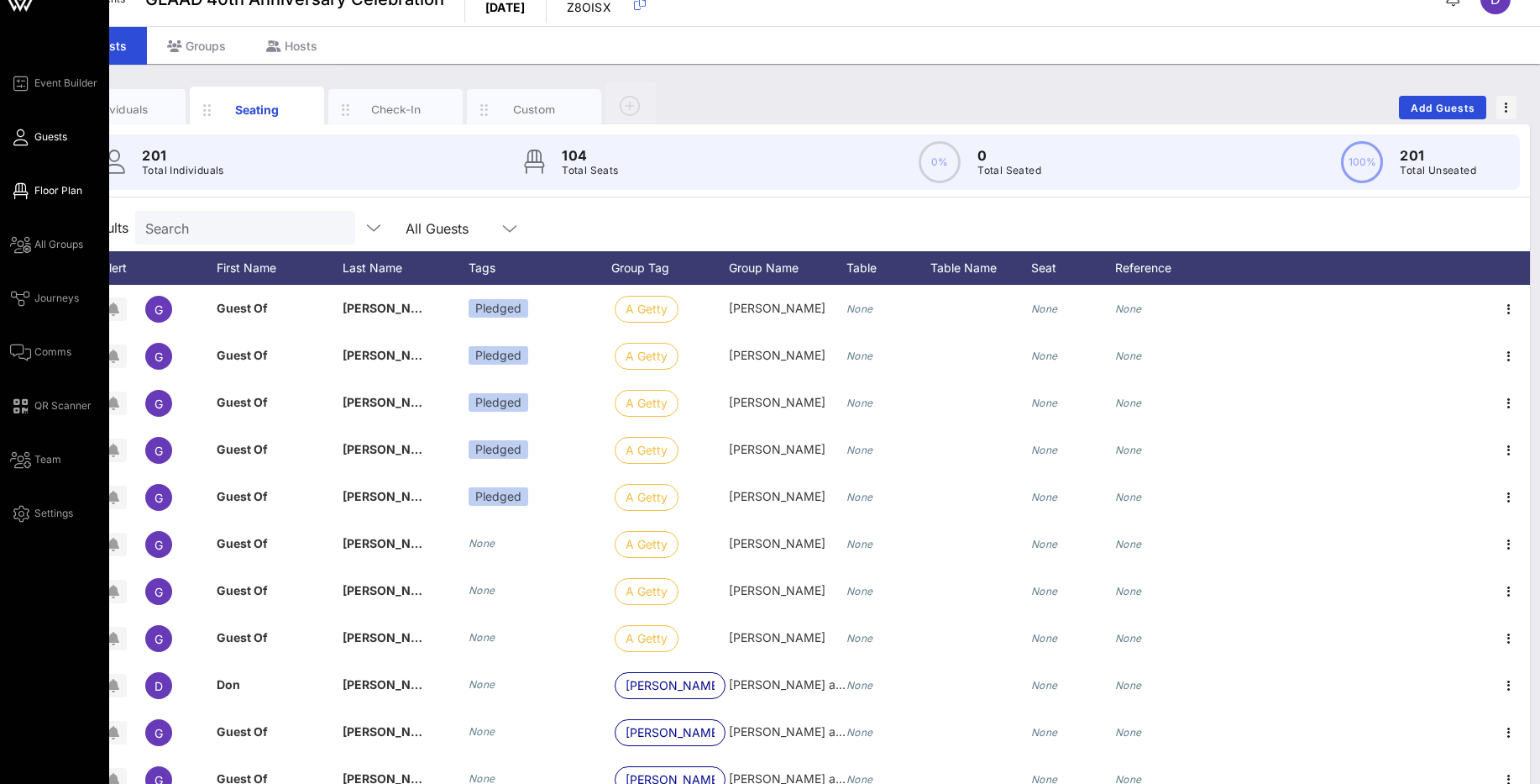
click at [32, 185] on link "Floor Plan" at bounding box center [46, 191] width 72 height 20
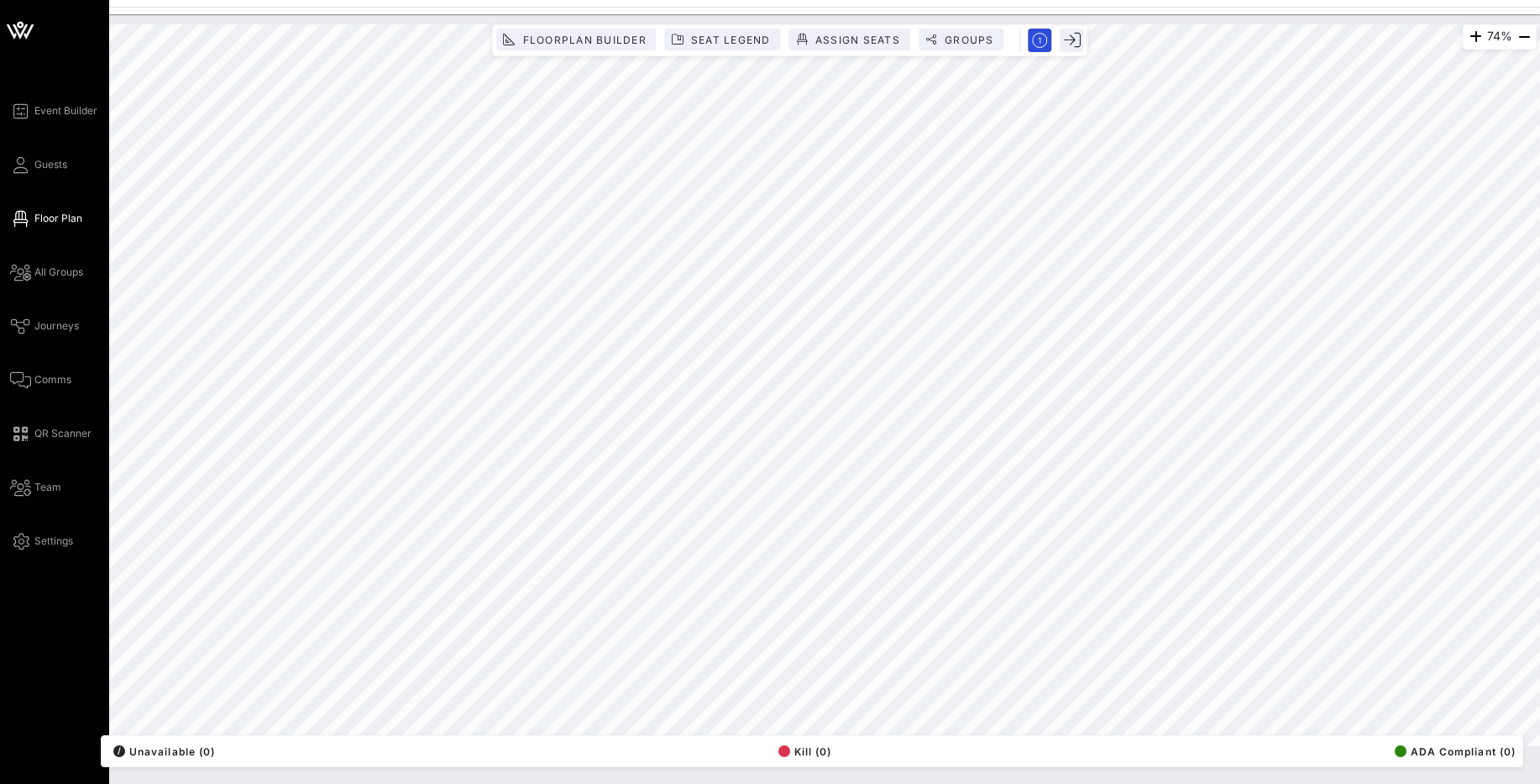
click at [24, 36] on icon at bounding box center [29, 31] width 10 height 14
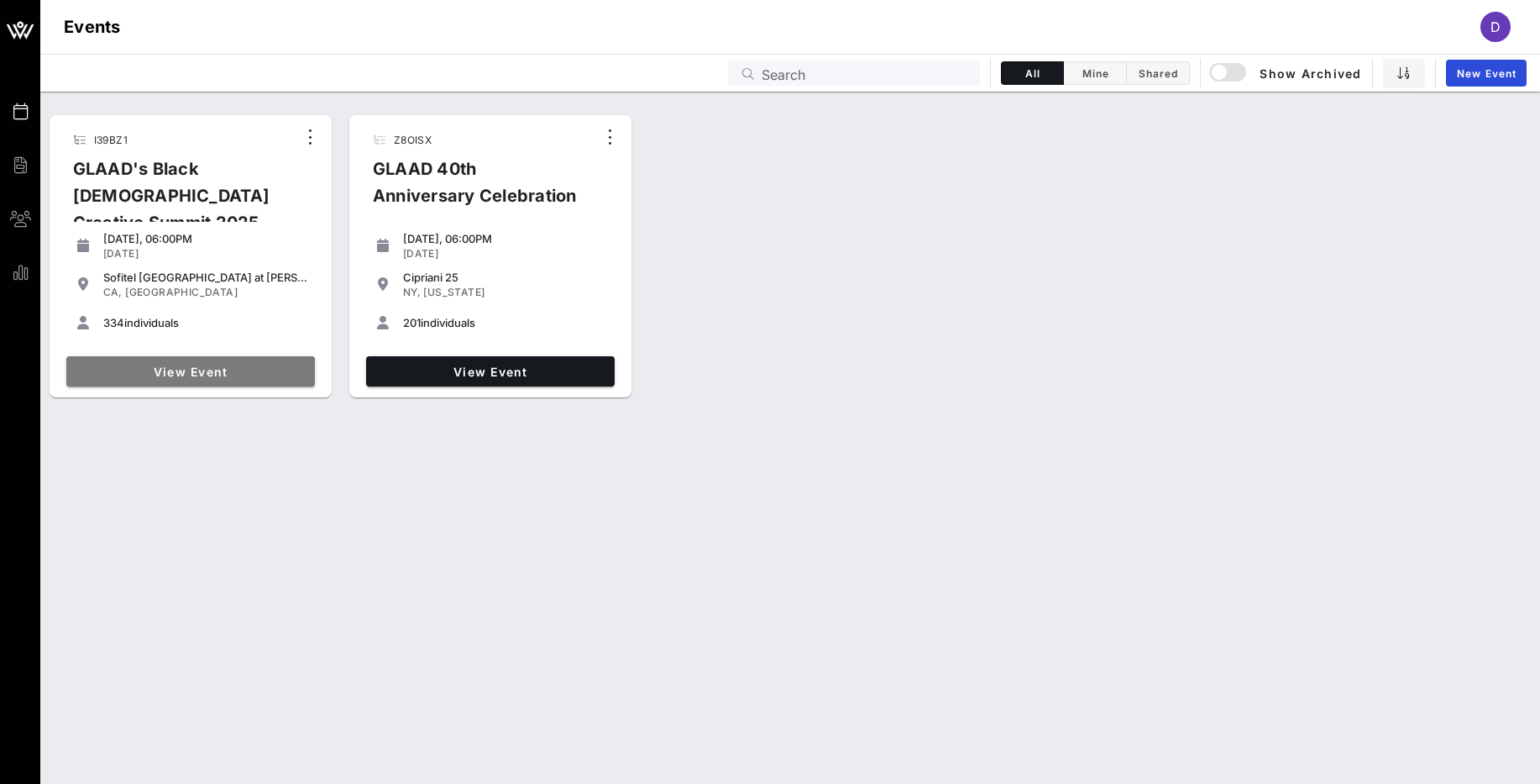
click at [206, 379] on link "View Event" at bounding box center [190, 371] width 249 height 30
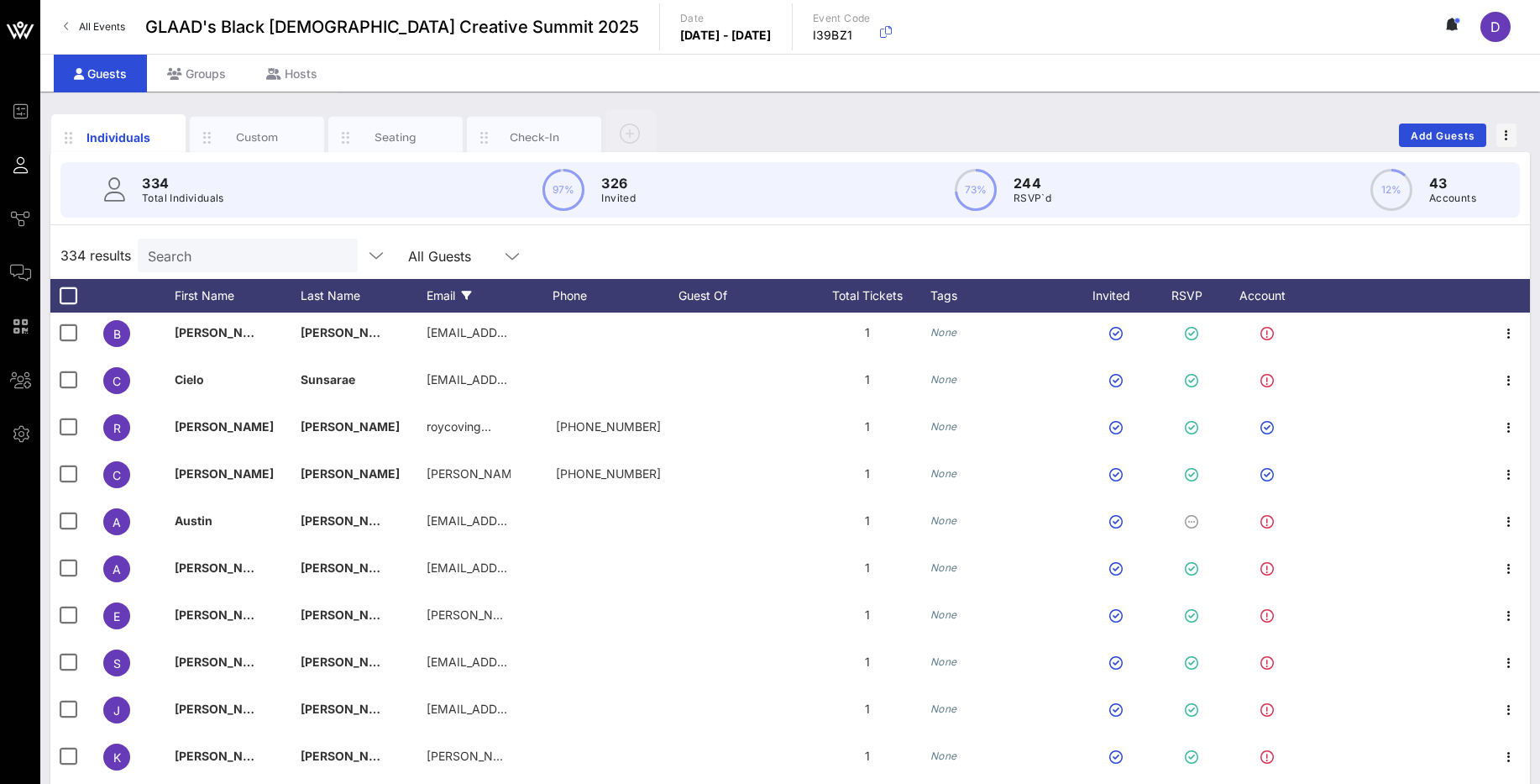
scroll to position [7078, 0]
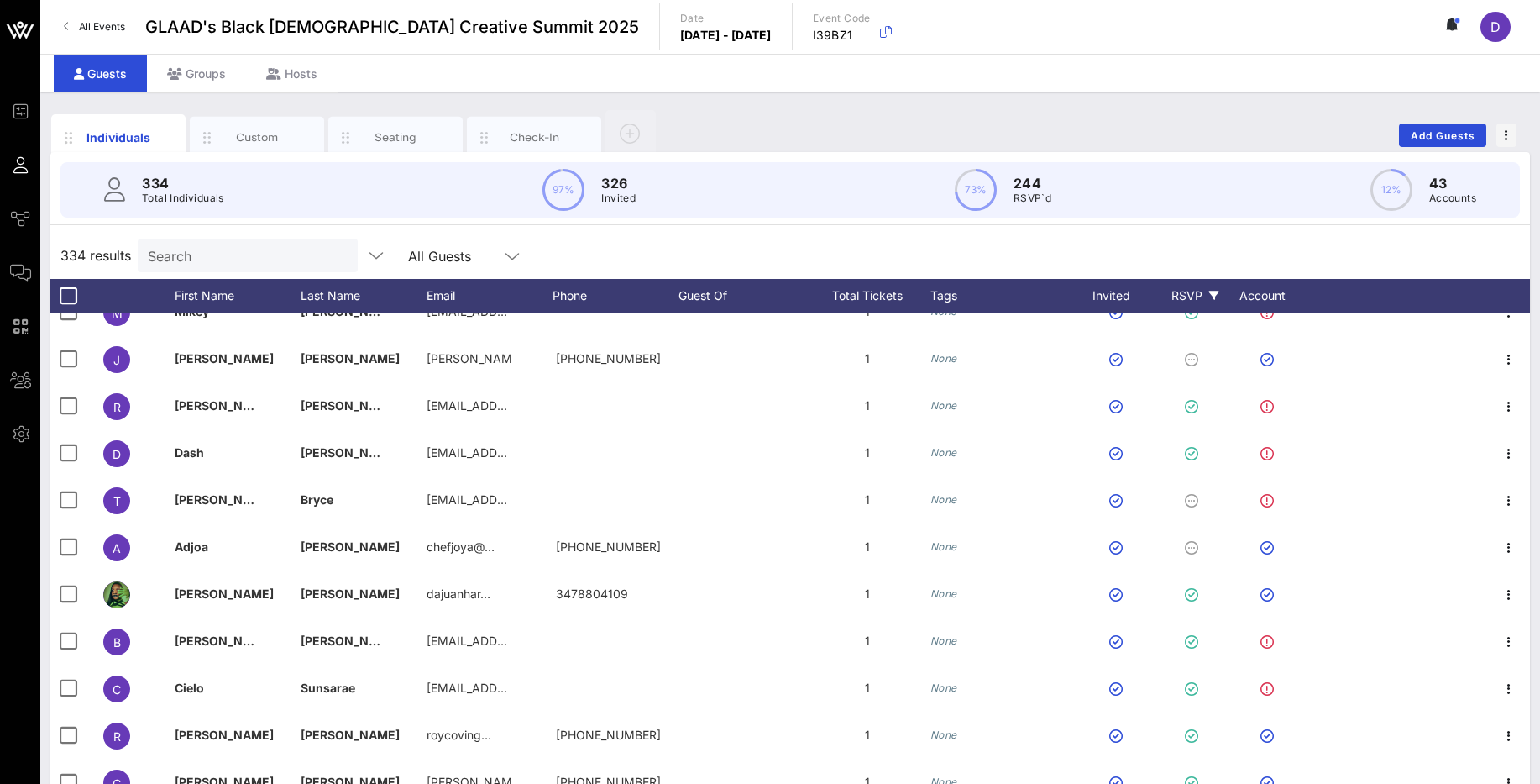
click at [1189, 291] on div "RSVP" at bounding box center [1195, 296] width 59 height 34
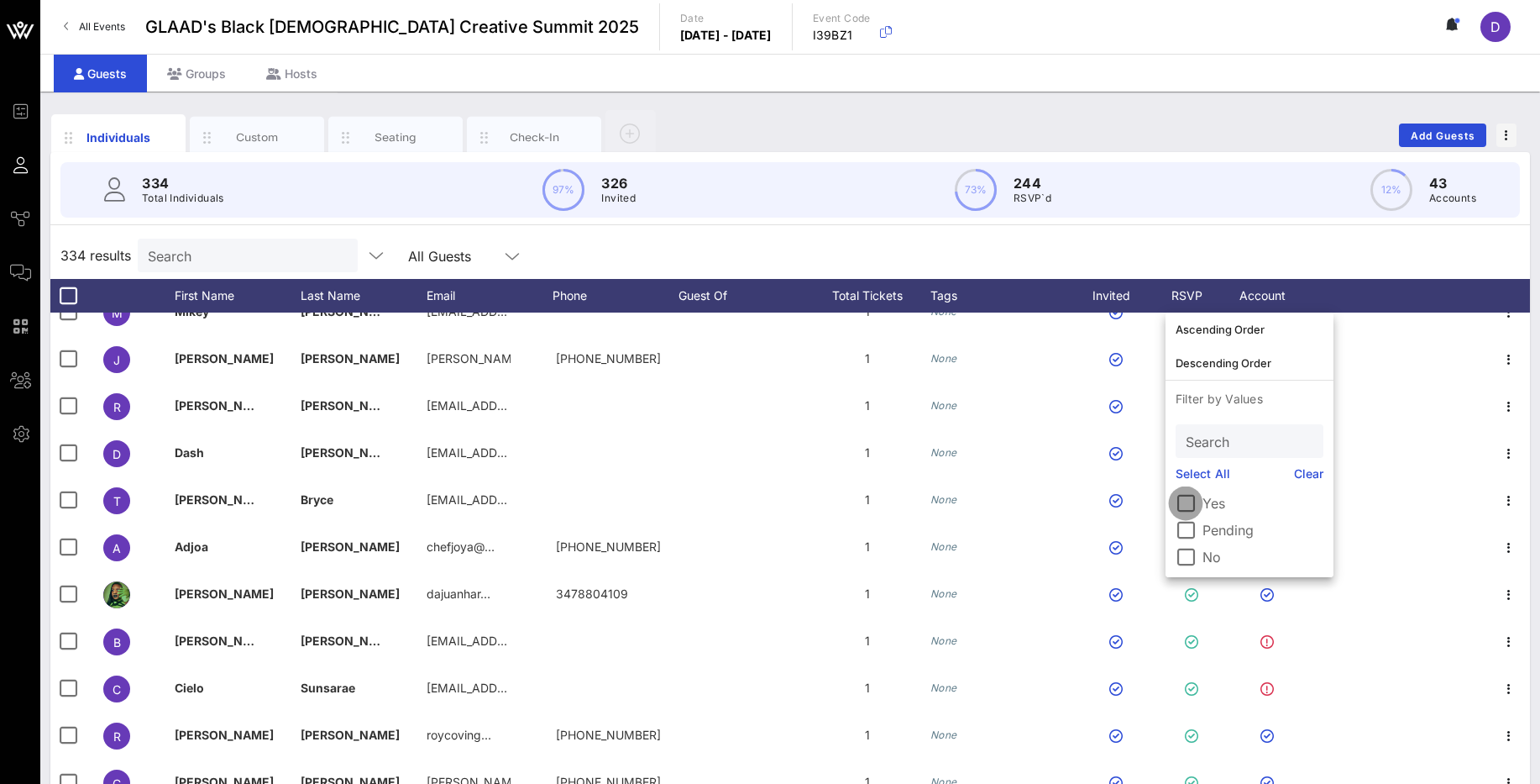
click at [1190, 508] on div at bounding box center [1185, 503] width 29 height 29
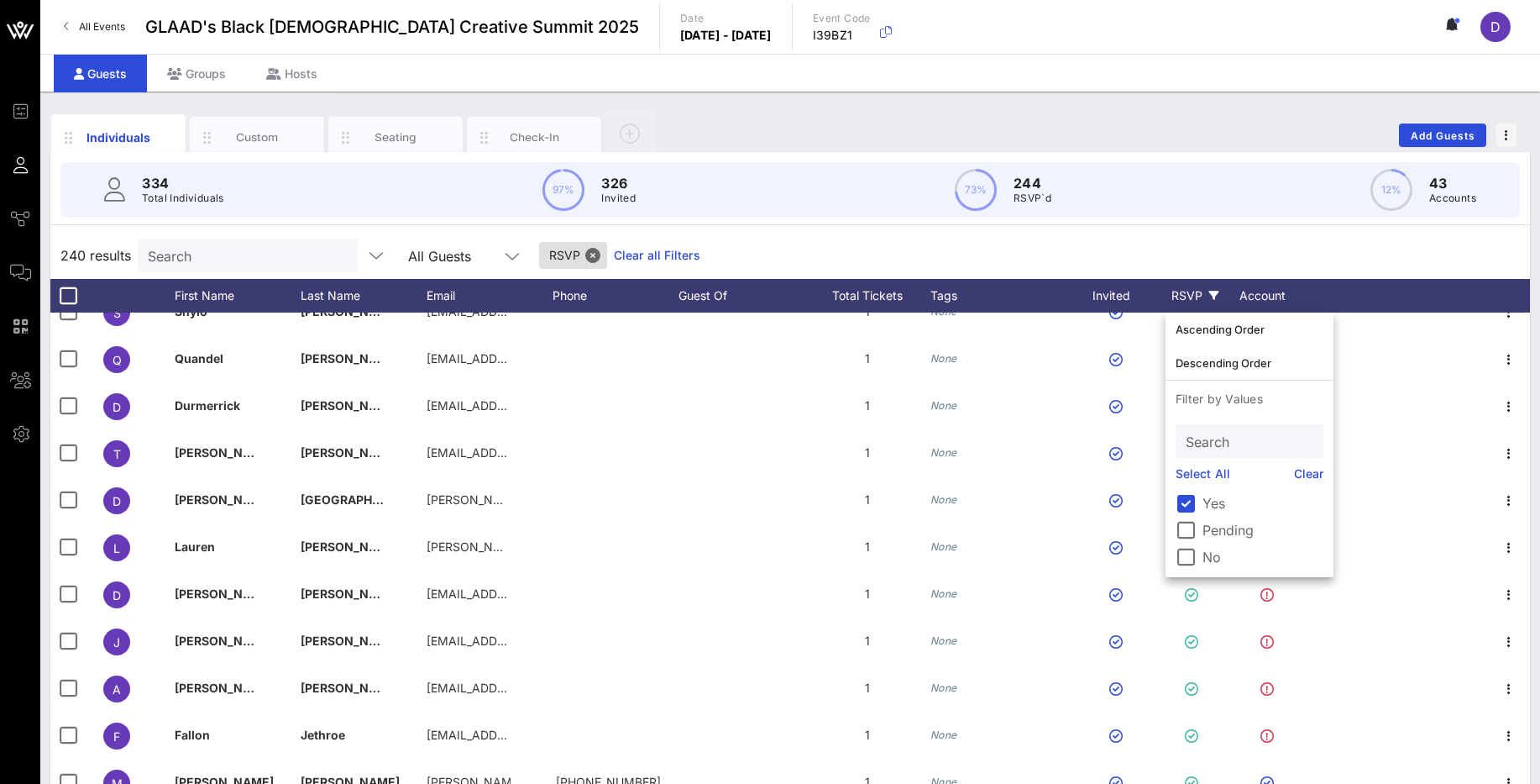
click at [1110, 253] on div "240 results Search All Guests RSVP Clear all Filters" at bounding box center [790, 255] width 1480 height 47
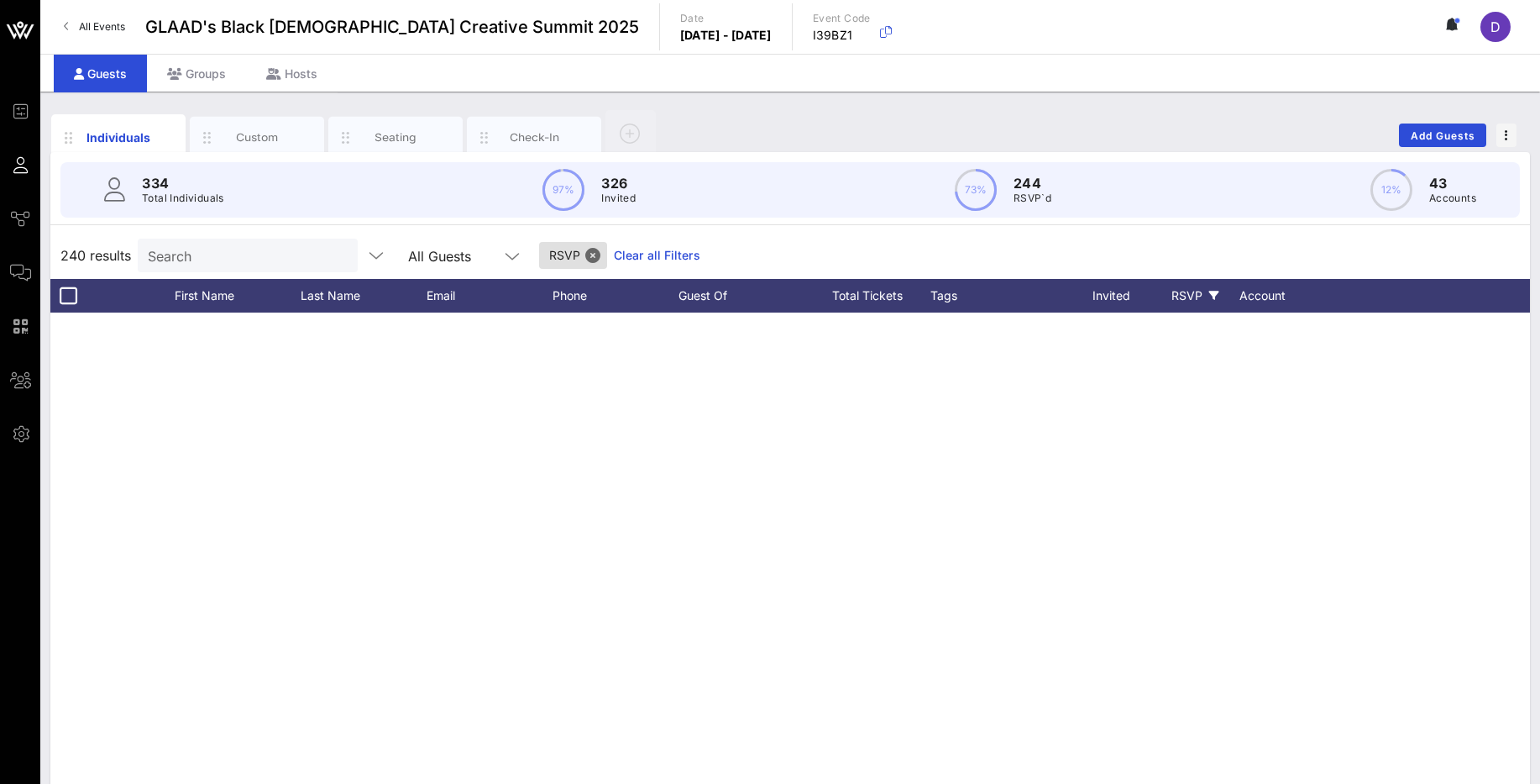
scroll to position [4515, 0]
